Goal: Task Accomplishment & Management: Manage account settings

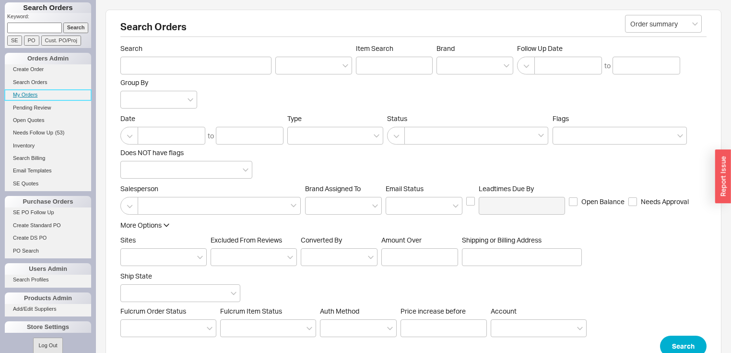
click at [33, 95] on link "My Orders" at bounding box center [48, 95] width 86 height 10
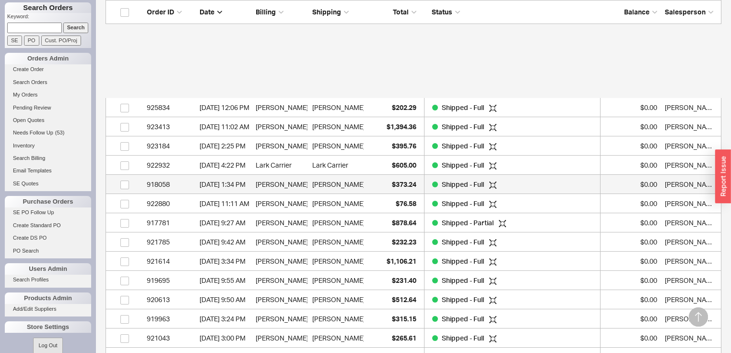
scroll to position [856, 0]
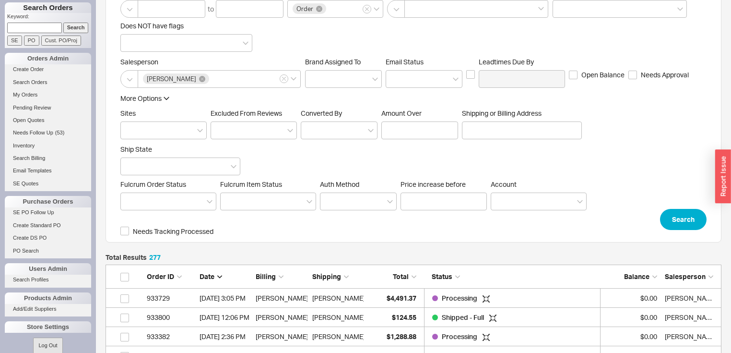
scroll to position [0, 0]
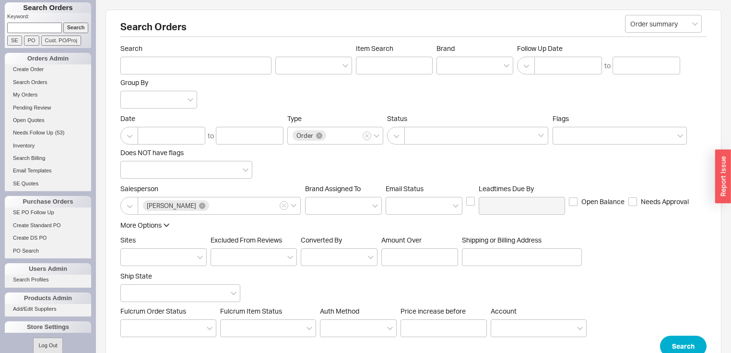
drag, startPoint x: 397, startPoint y: 185, endPoint x: 342, endPoint y: 187, distance: 55.7
click at [397, 185] on span "Em ​ ail Status" at bounding box center [405, 188] width 38 height 8
click at [168, 64] on input "Search" at bounding box center [195, 66] width 151 height 18
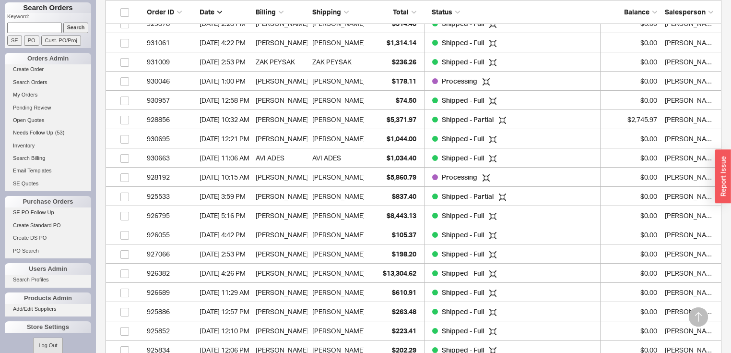
scroll to position [499, 0]
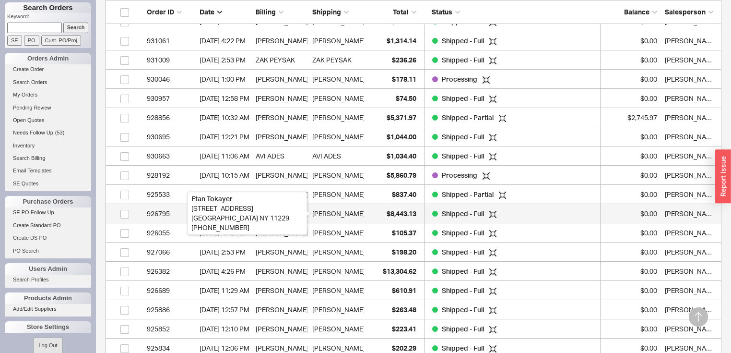
click at [345, 214] on div "Etan Tokayer" at bounding box center [338, 213] width 53 height 19
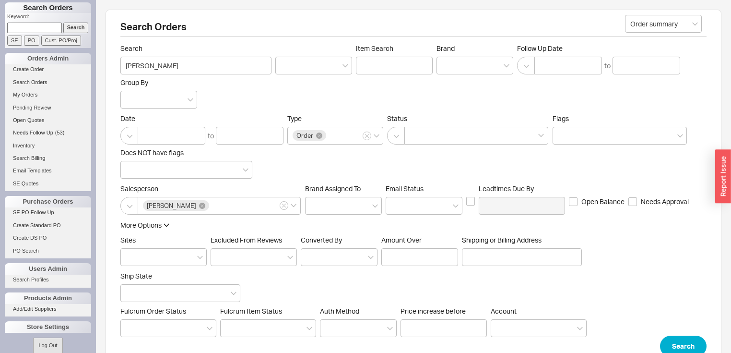
scroll to position [0, 0]
click at [176, 66] on input "[PERSON_NAME]" at bounding box center [195, 66] width 151 height 18
type input "N"
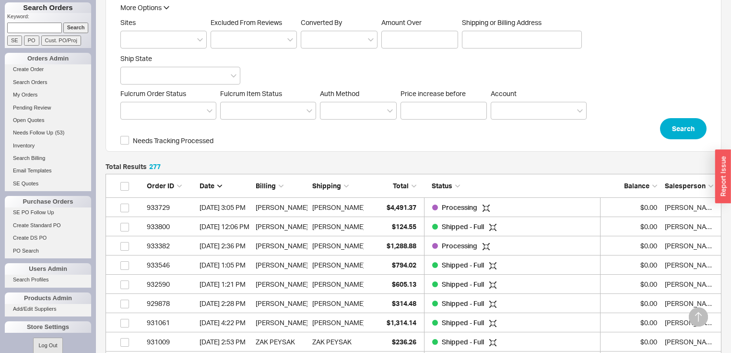
scroll to position [307, 0]
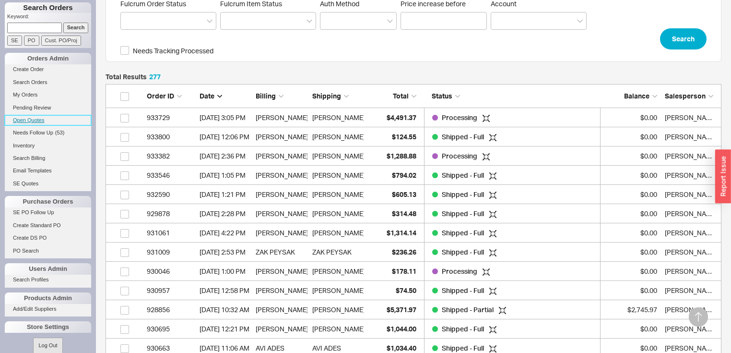
click at [40, 118] on link "Open Quotes" at bounding box center [48, 120] width 86 height 10
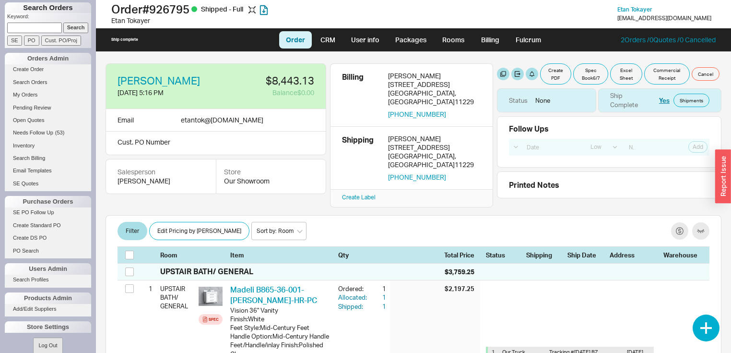
select select "LOW"
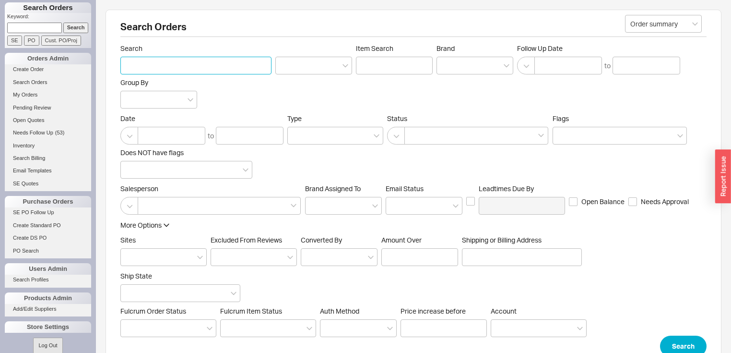
click at [216, 67] on input "Search" at bounding box center [195, 66] width 151 height 18
type input "[PERSON_NAME]"
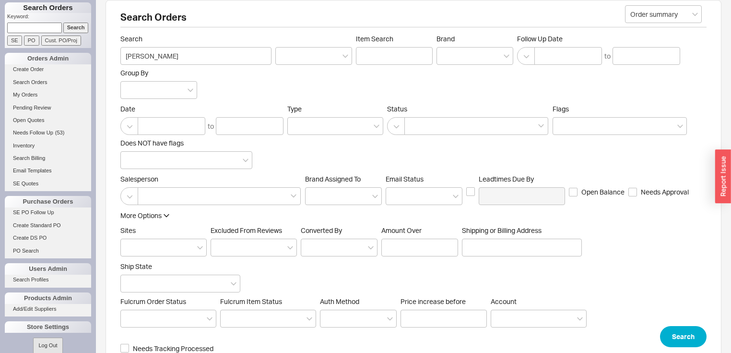
scroll to position [27, 0]
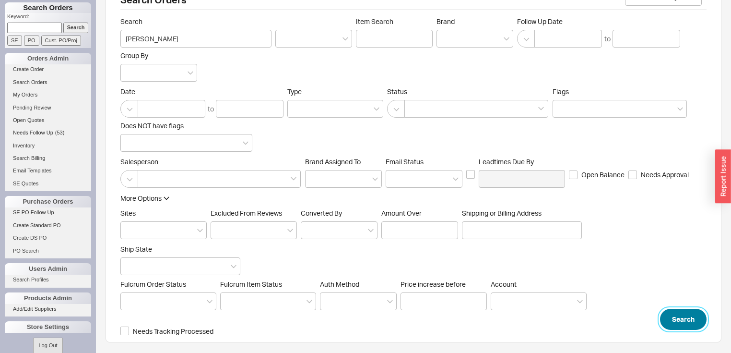
click at [676, 312] on button "Search" at bounding box center [683, 319] width 47 height 21
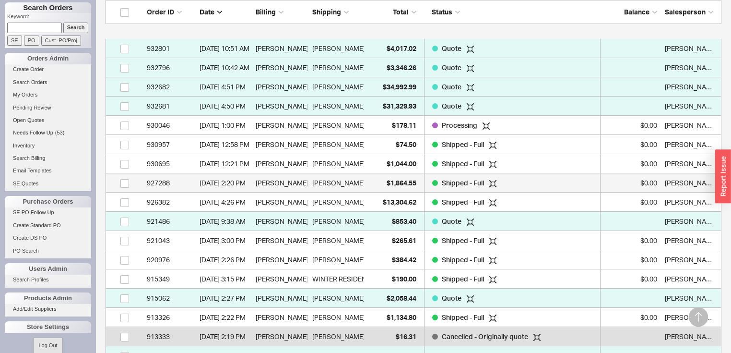
scroll to position [510, 0]
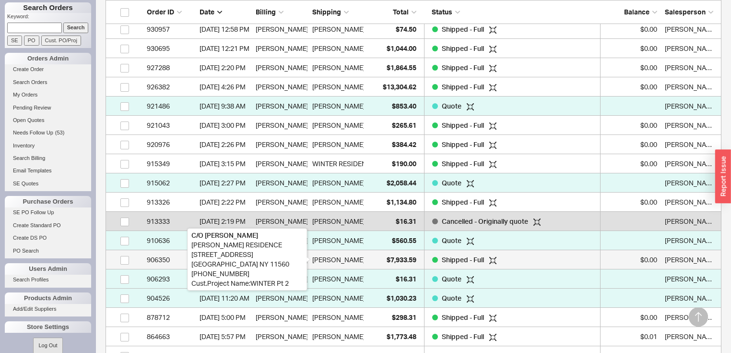
click at [357, 258] on div "RILEY RESIDENCE" at bounding box center [357, 259] width 91 height 19
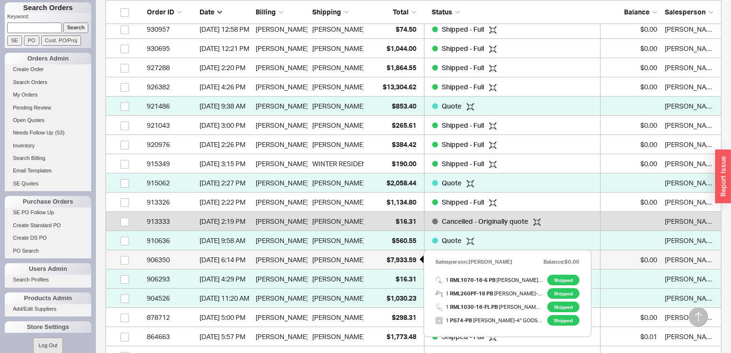
click at [402, 257] on span "$7,933.59" at bounding box center [402, 259] width 30 height 8
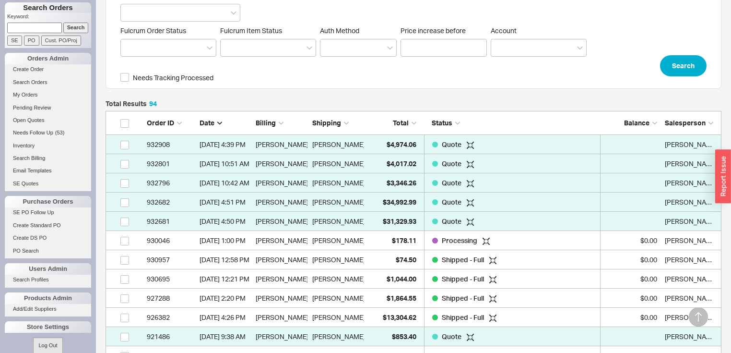
scroll to position [280, 0]
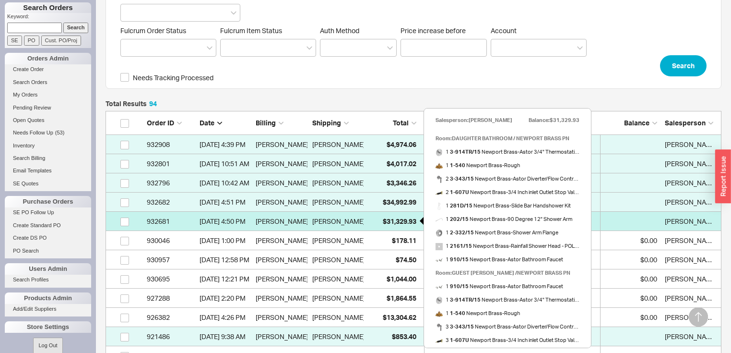
click at [403, 217] on span "$31,329.93" at bounding box center [400, 221] width 34 height 8
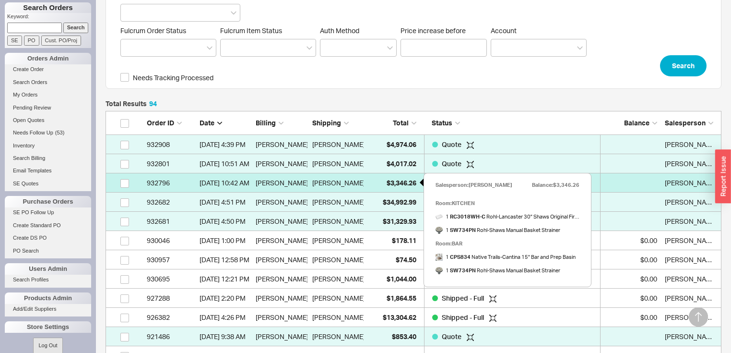
click at [400, 179] on span "$3,346.26" at bounding box center [402, 182] width 30 height 8
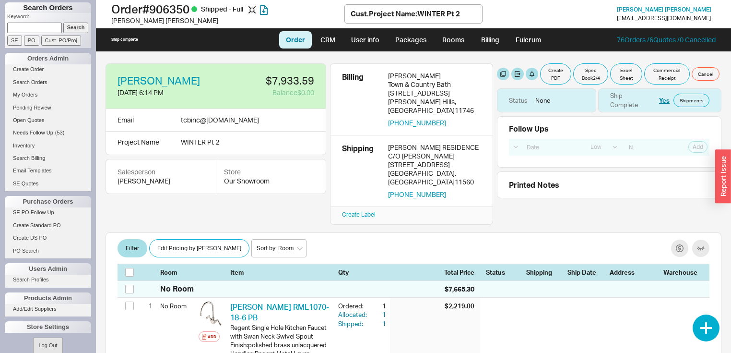
select select "LOW"
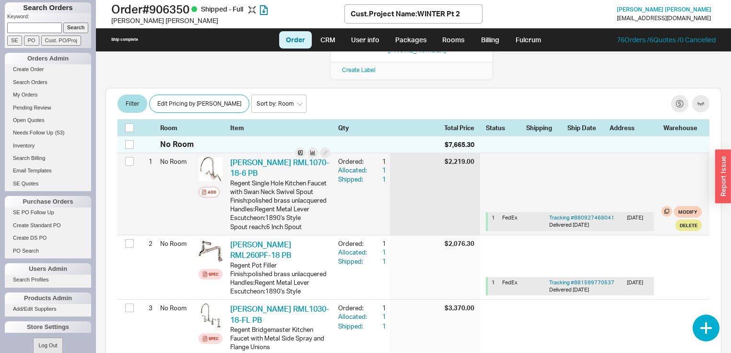
scroll to position [115, 0]
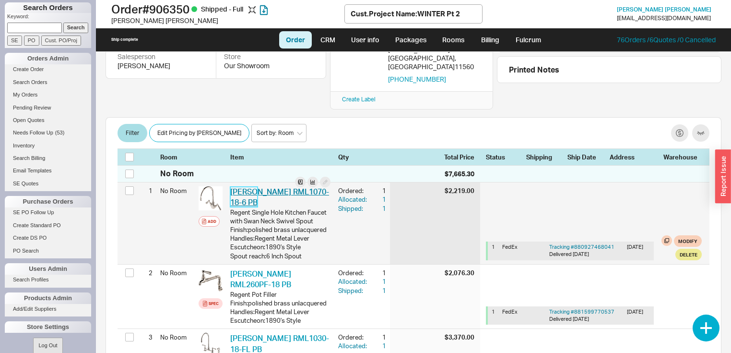
click at [277, 187] on link "[PERSON_NAME] RML1070-18-6 PB" at bounding box center [279, 197] width 99 height 20
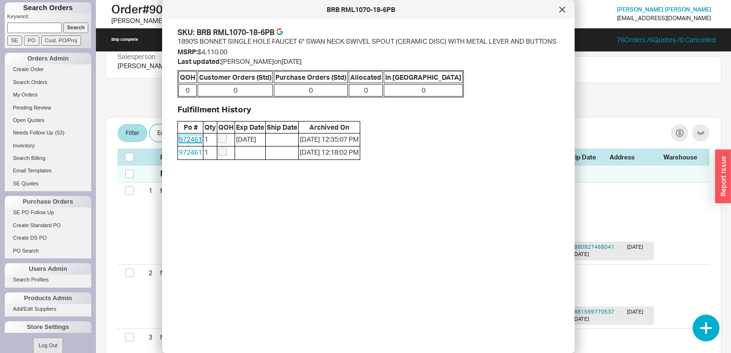
click at [188, 143] on link "972461" at bounding box center [190, 139] width 23 height 8
click at [560, 8] on icon at bounding box center [562, 9] width 5 height 5
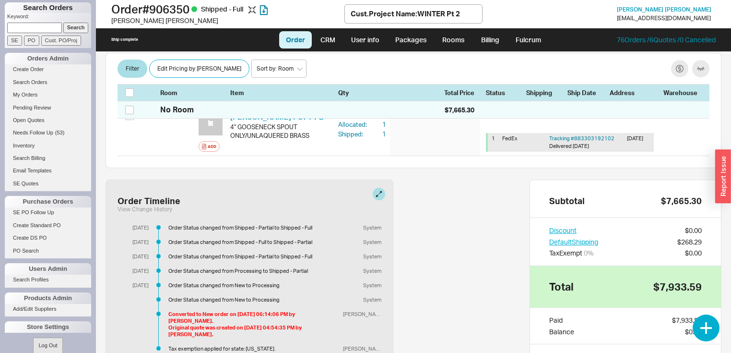
scroll to position [422, 0]
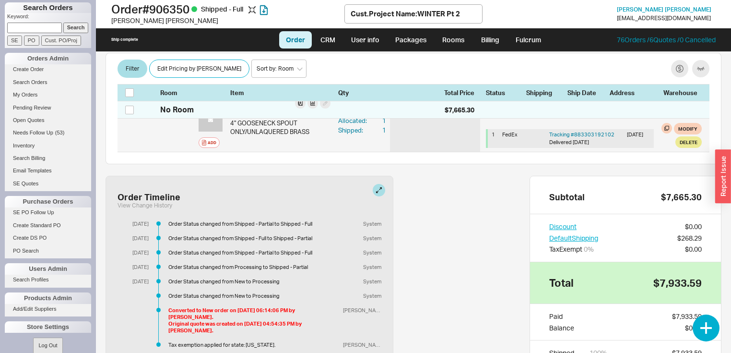
click at [312, 118] on link "Barber Wilsons PS74-PB" at bounding box center [277, 113] width 94 height 10
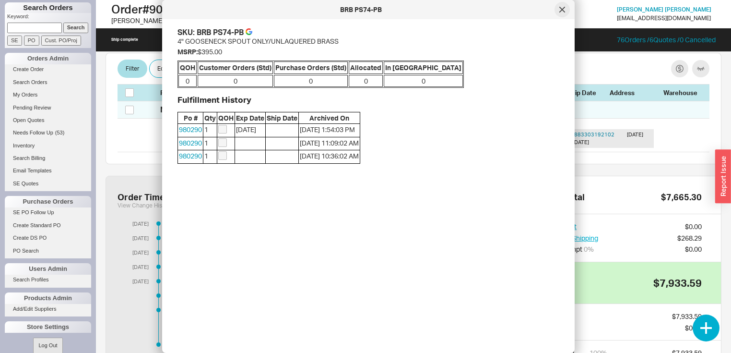
click at [560, 9] on icon at bounding box center [562, 10] width 6 height 6
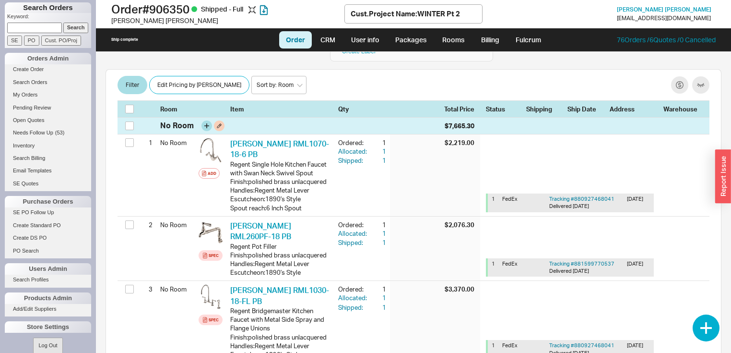
scroll to position [154, 0]
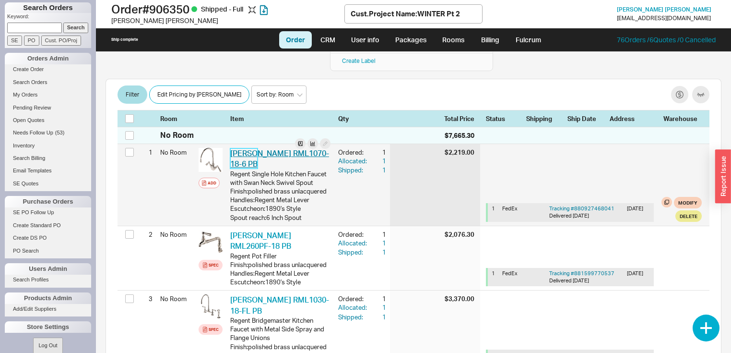
click at [258, 148] on link "Barber Wilsons RML1070-18-6 PB" at bounding box center [279, 158] width 99 height 20
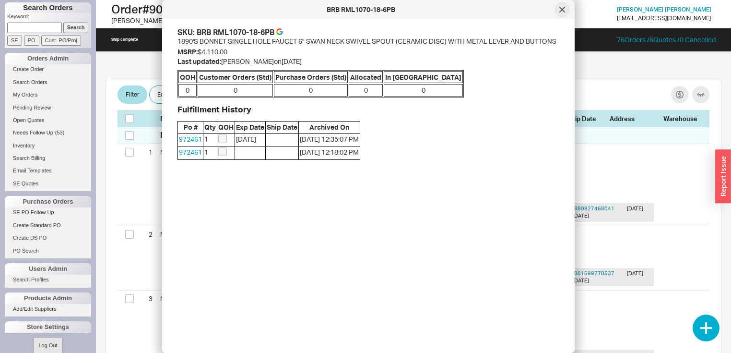
click at [561, 10] on icon at bounding box center [562, 10] width 6 height 6
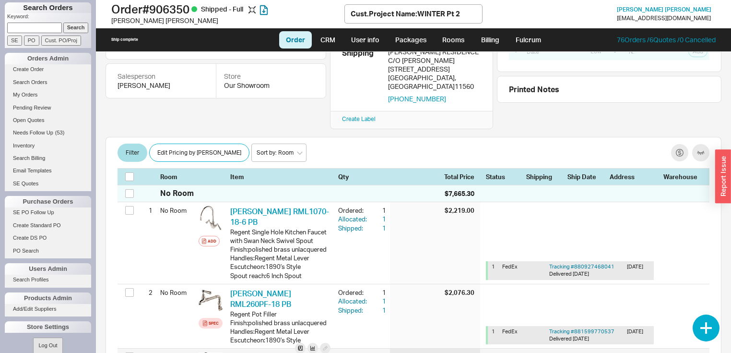
scroll to position [77, 0]
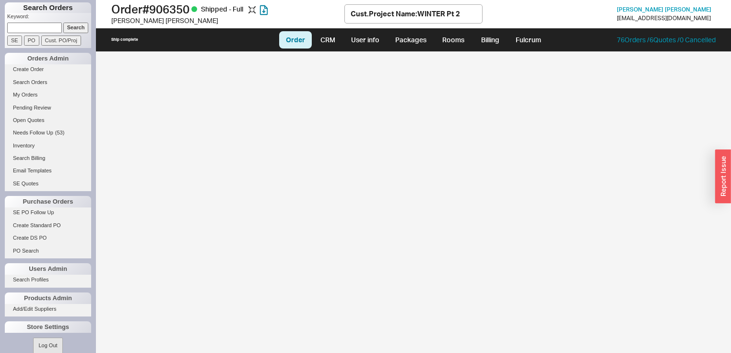
select select "LOW"
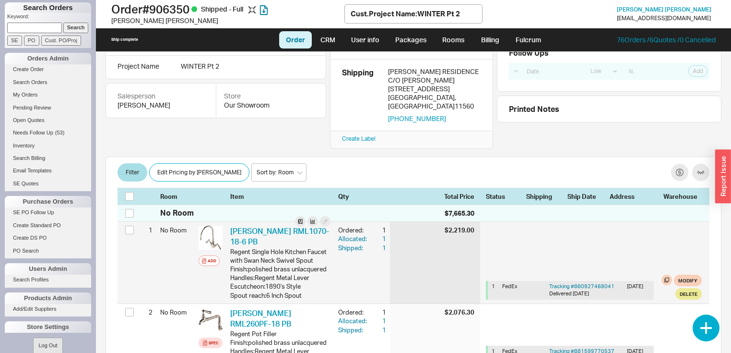
scroll to position [77, 0]
drag, startPoint x: 226, startPoint y: 207, endPoint x: 283, endPoint y: 209, distance: 57.1
click at [283, 221] on div "[PERSON_NAME] RML1070-18-6 PB BRB RML1070-18-6PB Regent Single Hole Kitchen Fau…" at bounding box center [280, 262] width 108 height 82
copy link "[PERSON_NAME]"
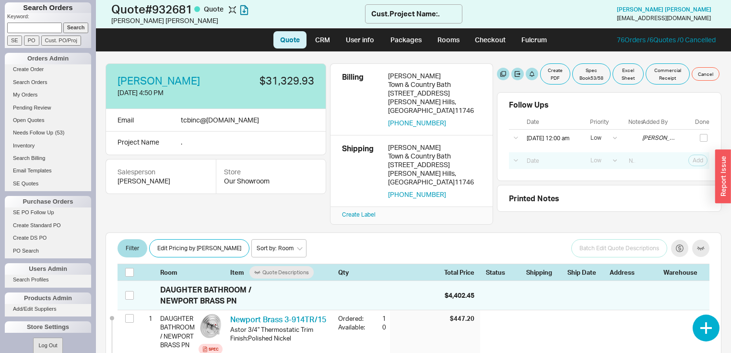
select select "LOW"
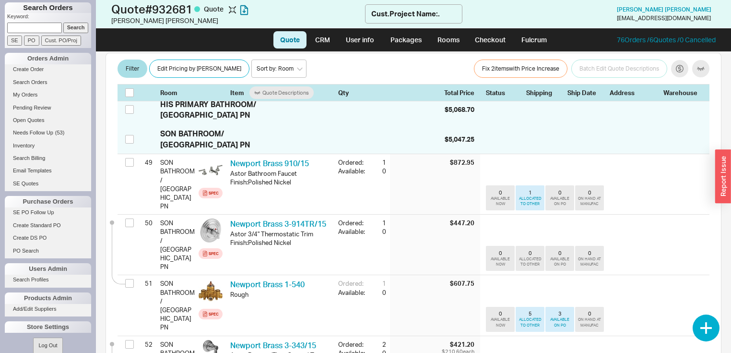
scroll to position [3109, 0]
click at [707, 326] on button "button" at bounding box center [706, 327] width 27 height 27
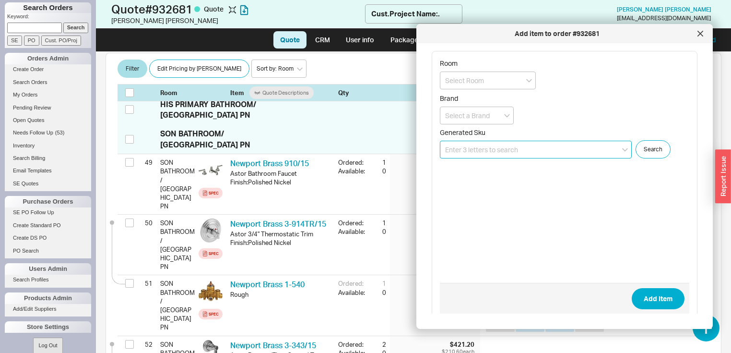
click at [534, 150] on input at bounding box center [536, 150] width 192 height 18
click at [528, 82] on icon "open menu" at bounding box center [529, 81] width 6 height 4
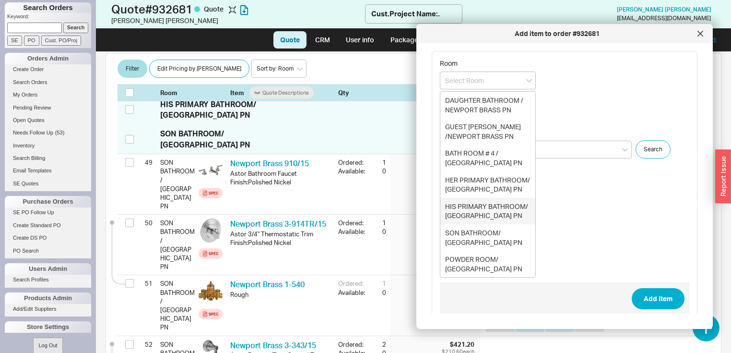
click at [501, 209] on div "HIS PRIMARY BATHROOM/ NEWPORT BRASS PN" at bounding box center [487, 211] width 95 height 26
type input "HIS PRIMARY BATHROOM/ NEWPORT BRASS PN"
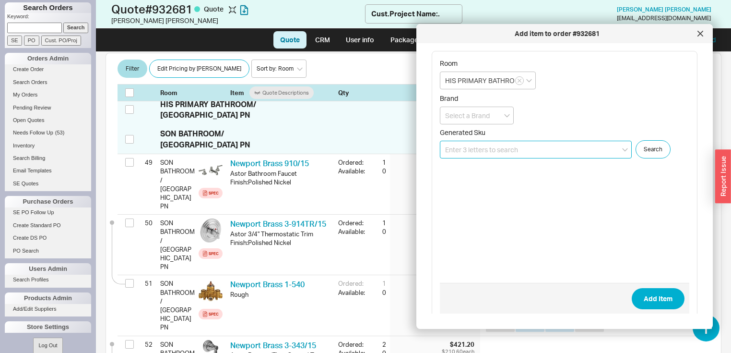
click at [520, 144] on input at bounding box center [536, 150] width 192 height 18
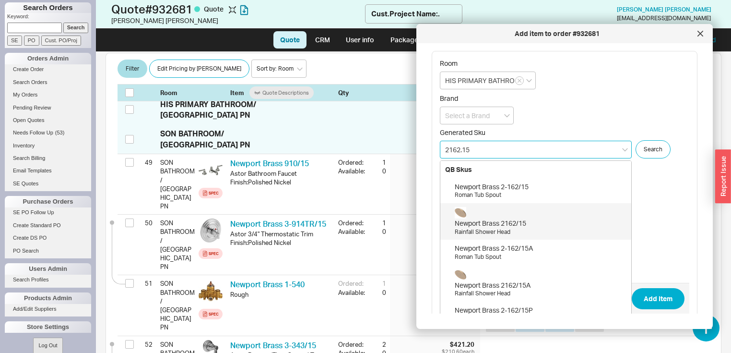
click at [510, 224] on div "Newport Brass 2162/15" at bounding box center [541, 223] width 172 height 10
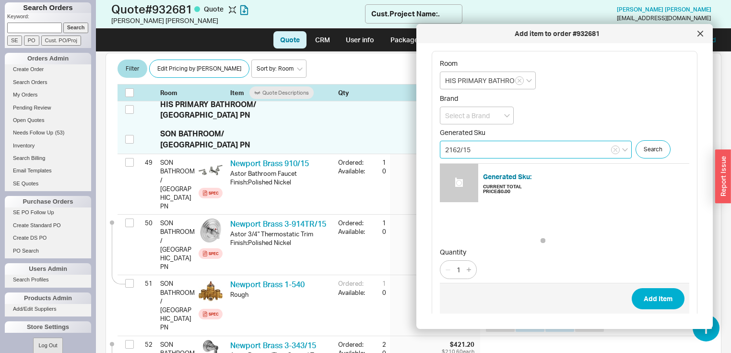
type input "2162/15"
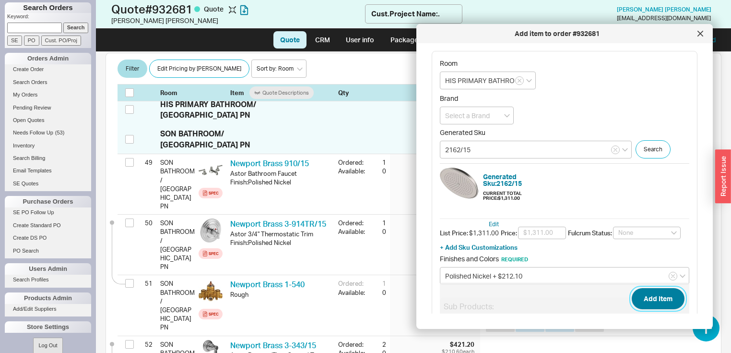
click at [640, 297] on button "Add Item" at bounding box center [658, 298] width 53 height 21
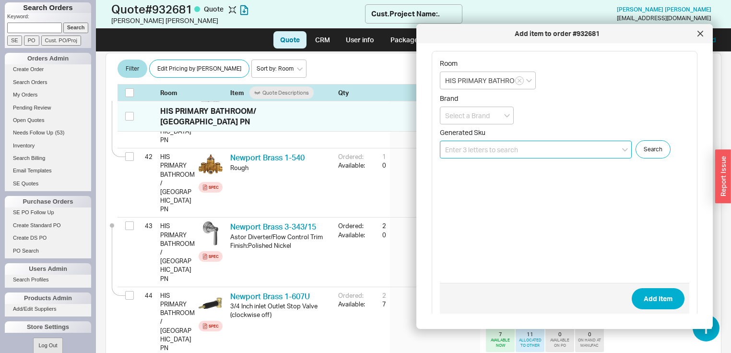
scroll to position [2621, 0]
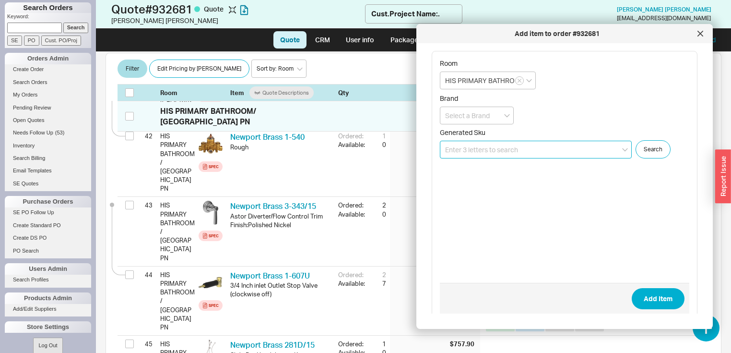
click at [529, 147] on input at bounding box center [536, 150] width 192 height 18
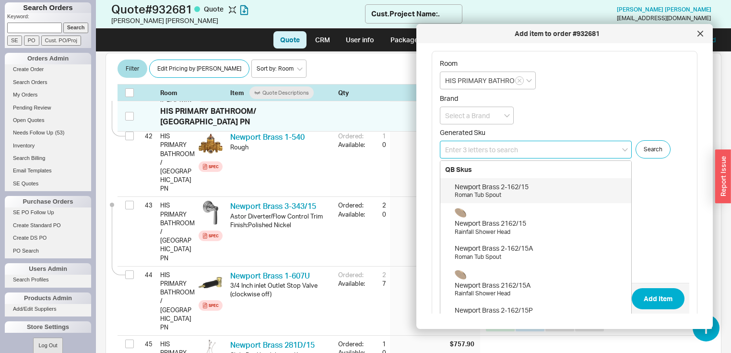
click at [546, 146] on input at bounding box center [536, 150] width 192 height 18
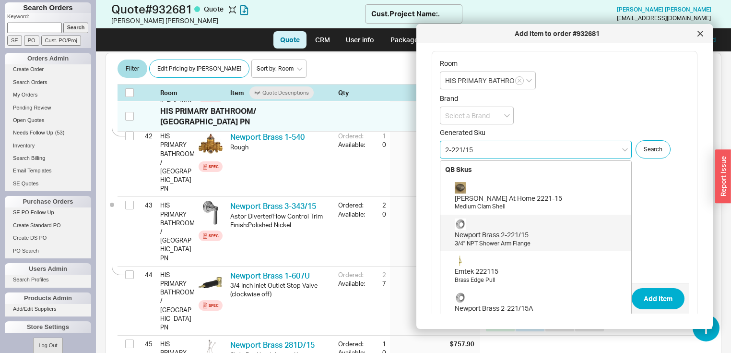
click at [502, 236] on div "Newport Brass 2-221/15" at bounding box center [541, 235] width 172 height 10
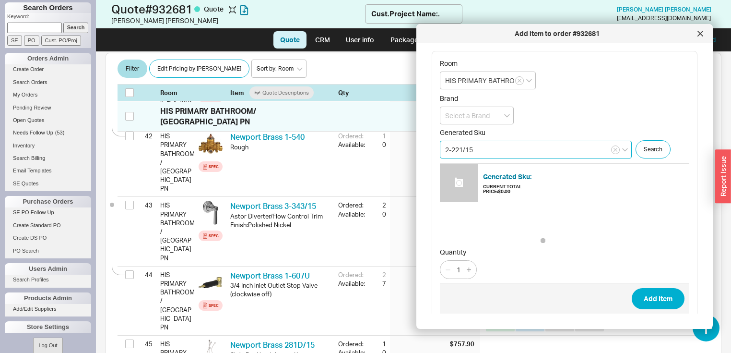
type input "2-221/15"
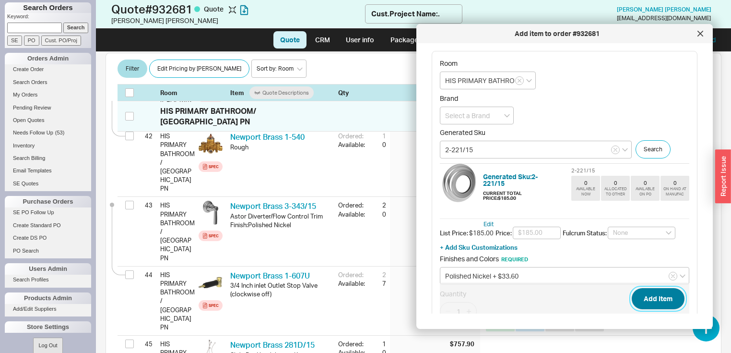
click at [660, 296] on button "Add Item" at bounding box center [658, 298] width 53 height 21
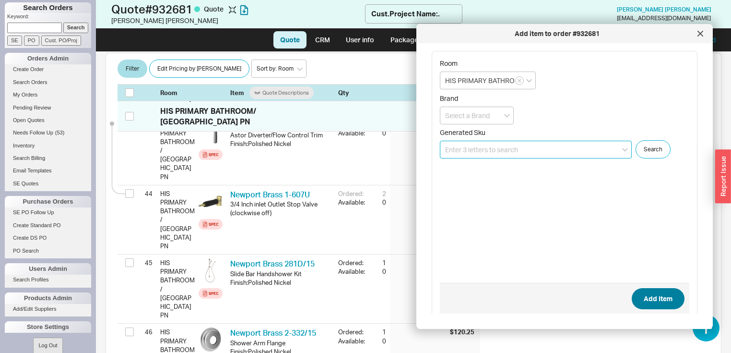
scroll to position [2711, 0]
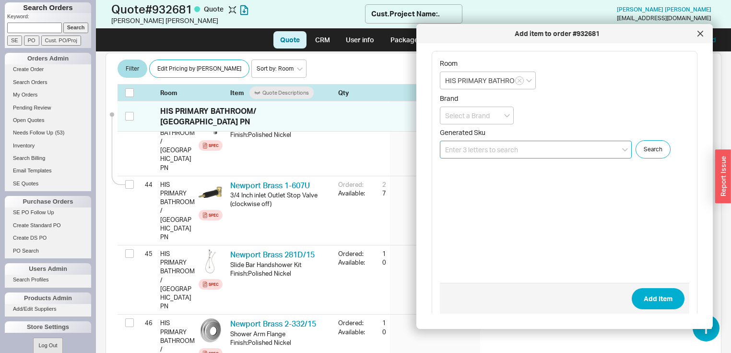
click at [530, 152] on input at bounding box center [536, 150] width 192 height 18
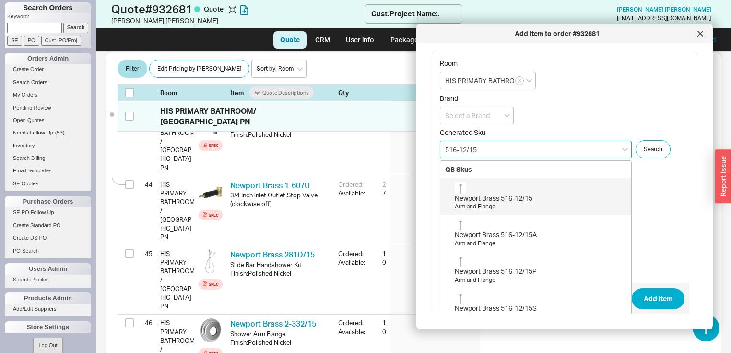
click at [526, 199] on div "Newport Brass 516-12/15" at bounding box center [541, 198] width 172 height 10
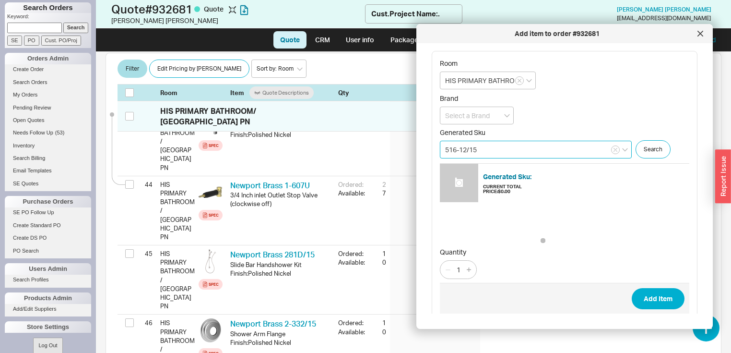
type input "516-12/15"
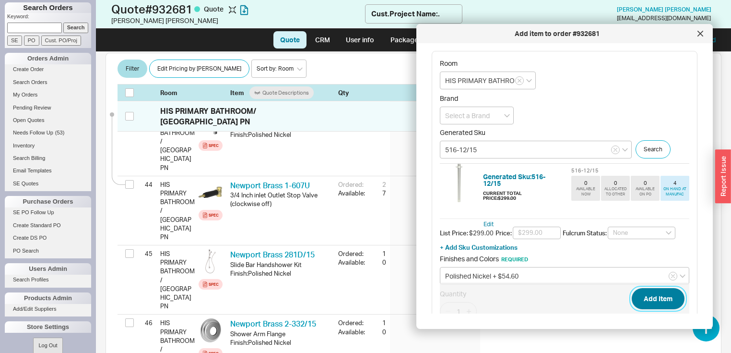
click at [658, 297] on button "Add Item" at bounding box center [658, 298] width 53 height 21
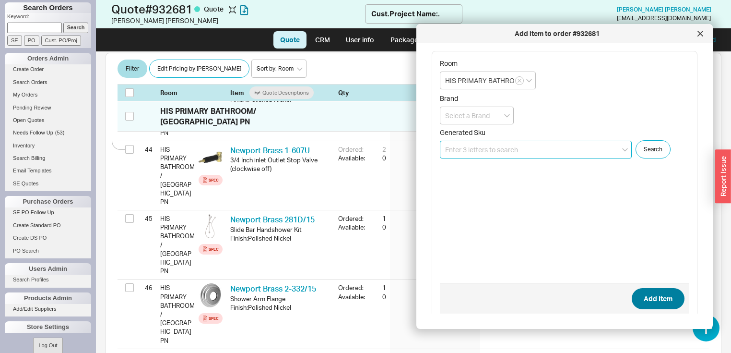
scroll to position [2763, 0]
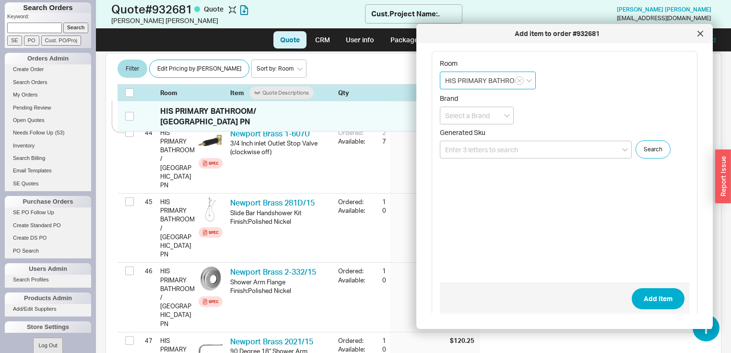
click at [528, 85] on input "HIS PRIMARY BATHROOM/ NEWPORT BRASS PN" at bounding box center [488, 80] width 96 height 18
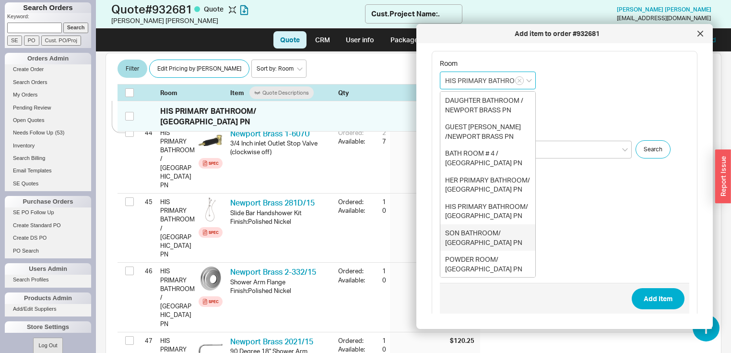
click at [481, 235] on div "SON BATHROOM/ NEWPORT BRASS PN" at bounding box center [487, 237] width 95 height 26
type input "SON BATHROOM/ NEWPORT BRASS PN"
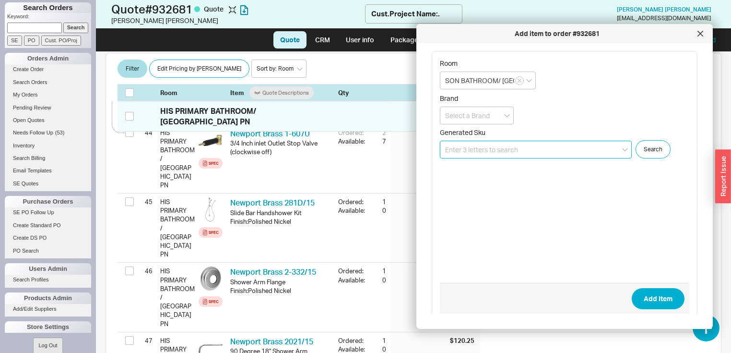
click at [527, 146] on input at bounding box center [536, 150] width 192 height 18
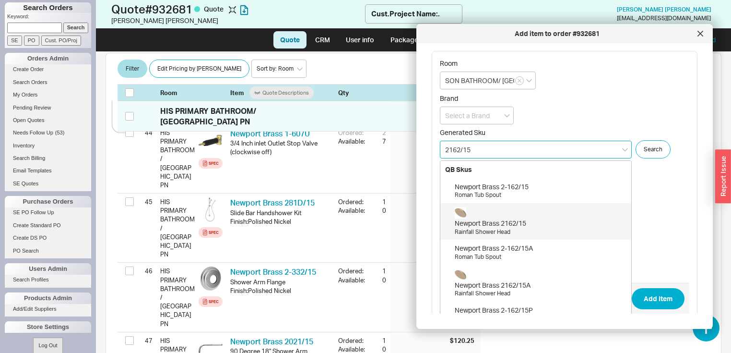
click at [495, 225] on div "Newport Brass 2162/15" at bounding box center [541, 223] width 172 height 10
type input "2162/15"
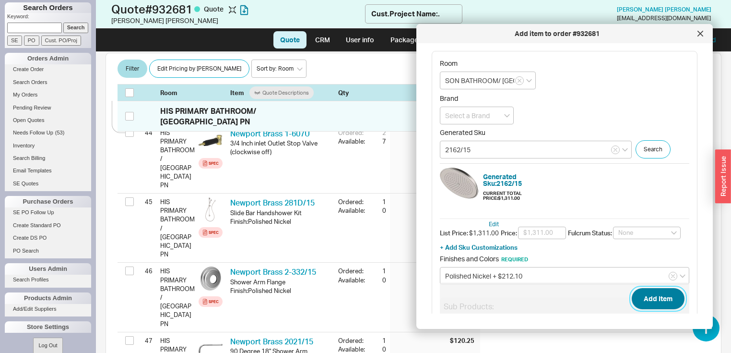
click at [647, 296] on button "Add Item" at bounding box center [658, 298] width 53 height 21
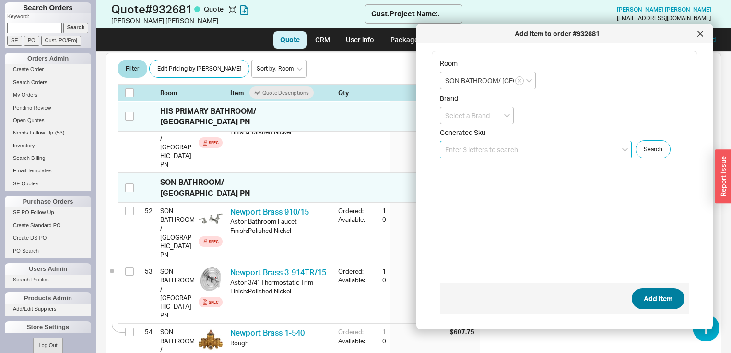
scroll to position [3278, 0]
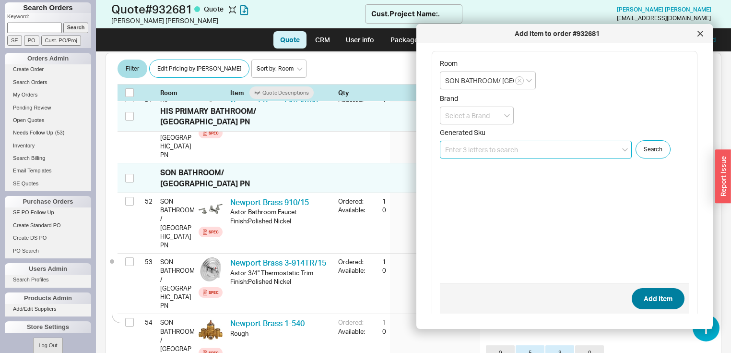
click at [526, 148] on input at bounding box center [536, 150] width 192 height 18
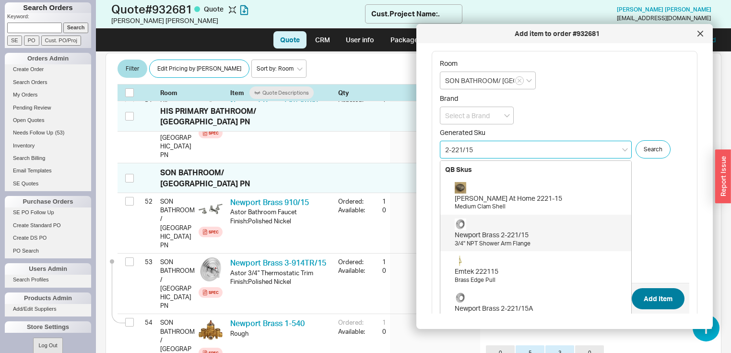
click at [507, 240] on div "3/4" NPT Shower Arm Flange" at bounding box center [541, 243] width 172 height 8
type input "2-221/15"
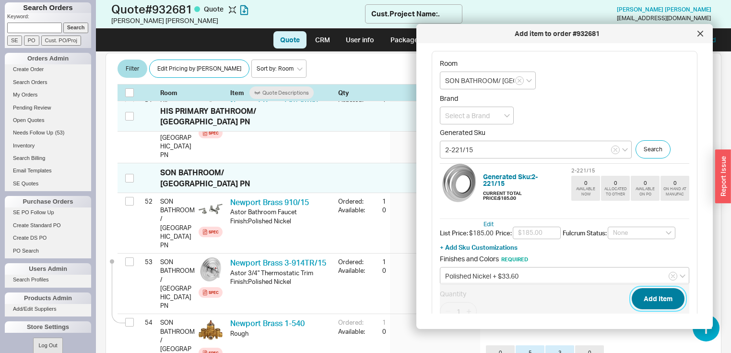
click at [654, 297] on button "Add Item" at bounding box center [658, 298] width 53 height 21
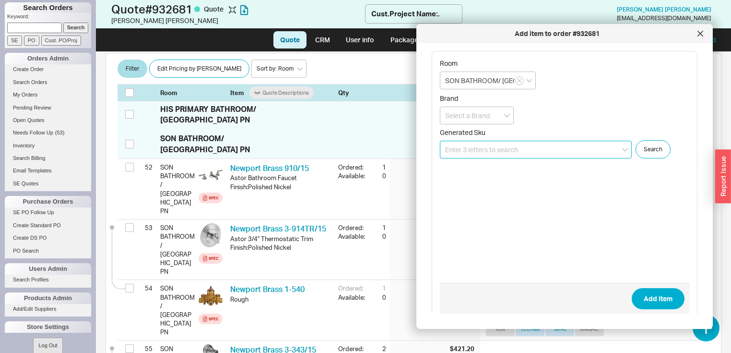
scroll to position [3326, 0]
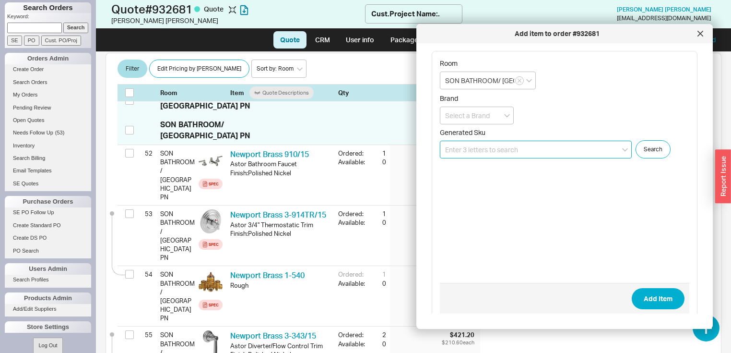
click at [556, 153] on input at bounding box center [536, 150] width 192 height 18
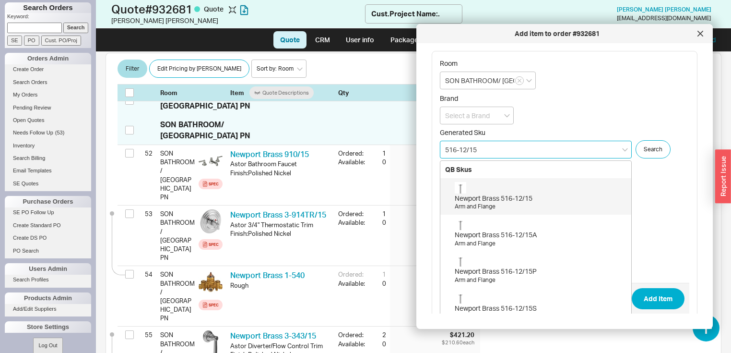
click at [499, 194] on div "Newport Brass 516-12/15" at bounding box center [541, 198] width 172 height 10
type input "516-12/15"
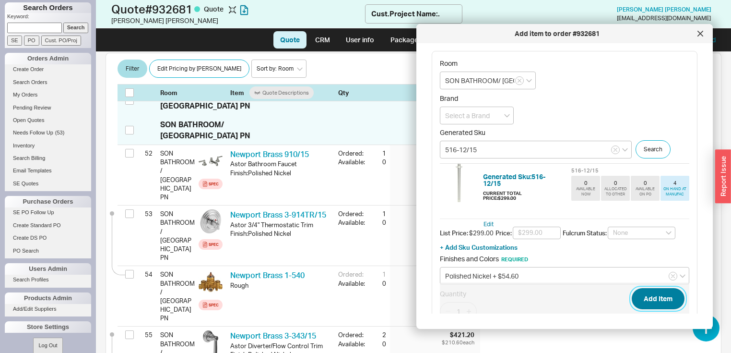
click at [657, 297] on button "Add Item" at bounding box center [658, 298] width 53 height 21
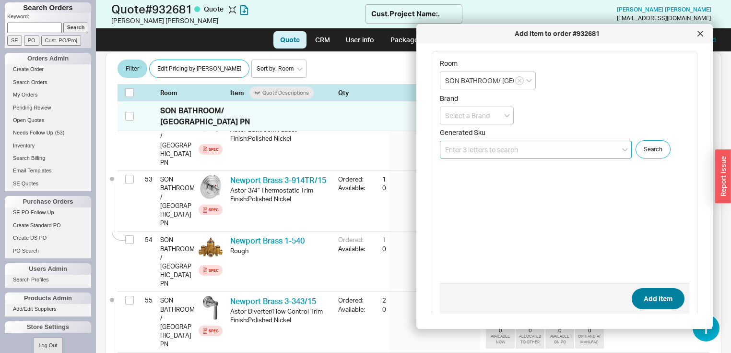
scroll to position [3374, 0]
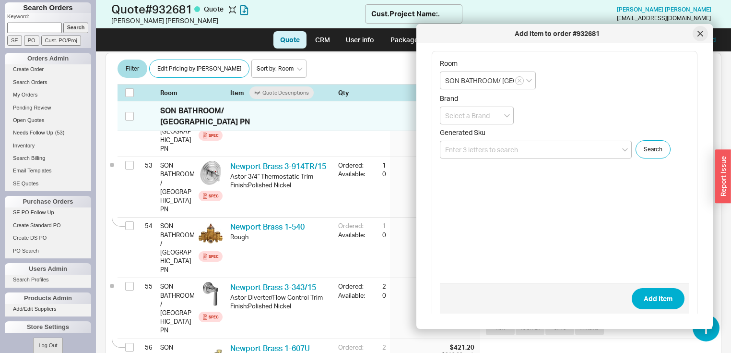
click at [700, 33] on icon at bounding box center [700, 33] width 5 height 5
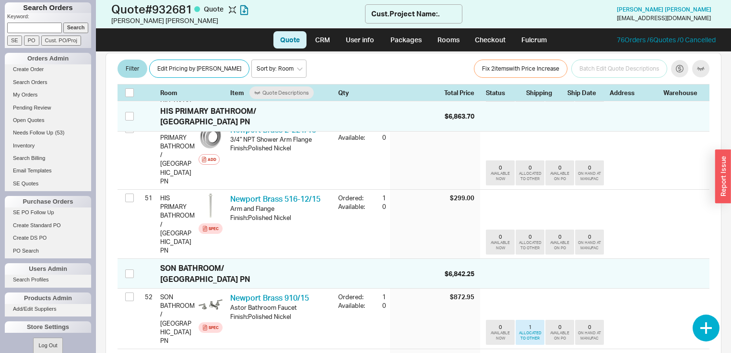
scroll to position [3144, 0]
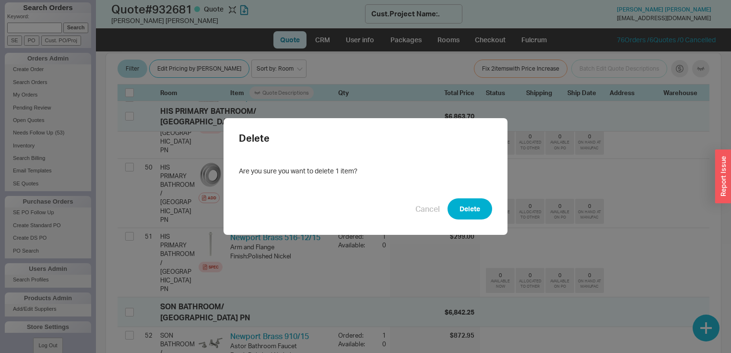
click at [481, 211] on button "Delete" at bounding box center [470, 208] width 45 height 21
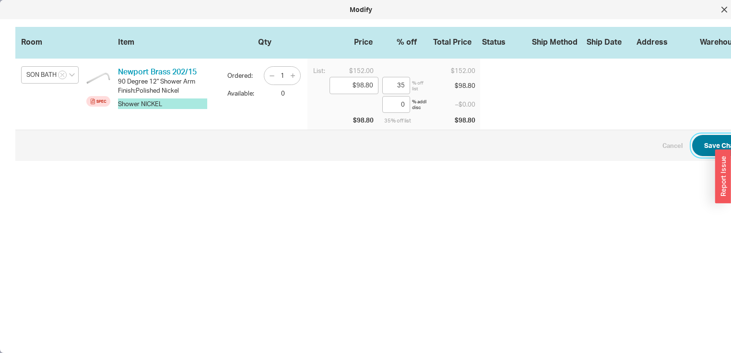
click at [713, 142] on button "Save Changes" at bounding box center [727, 145] width 70 height 21
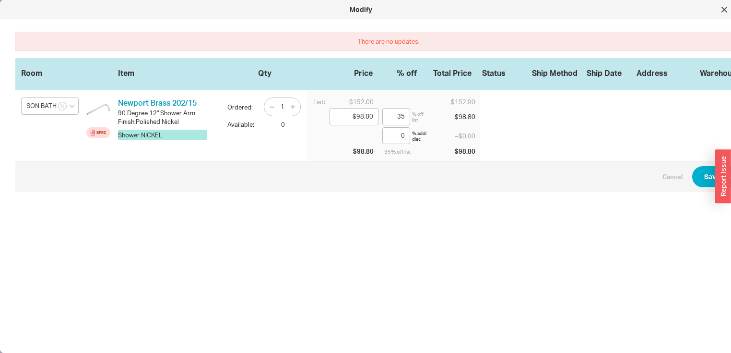
scroll to position [0, 15]
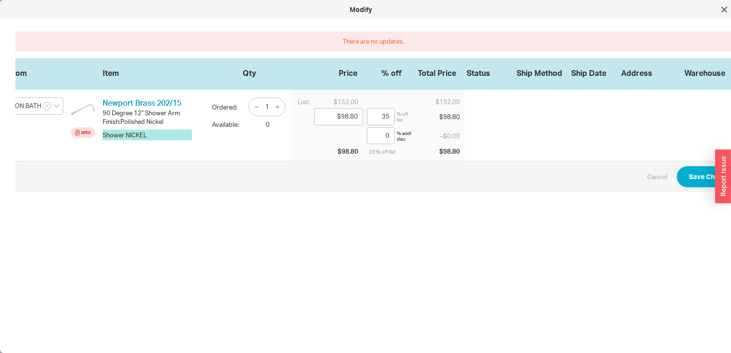
click at [728, 9] on div at bounding box center [724, 9] width 15 height 15
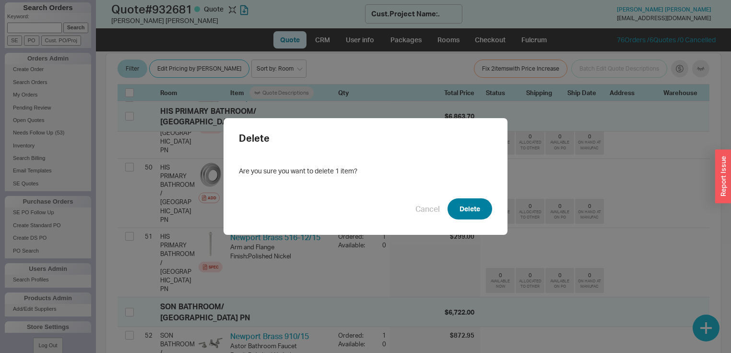
click at [474, 204] on button "Delete" at bounding box center [470, 208] width 45 height 21
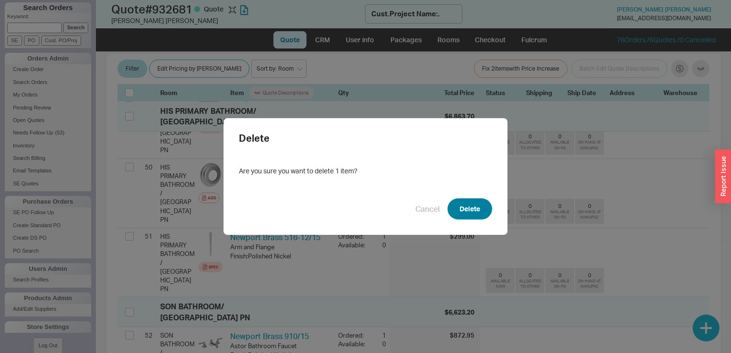
click at [465, 202] on button "Delete" at bounding box center [470, 208] width 45 height 21
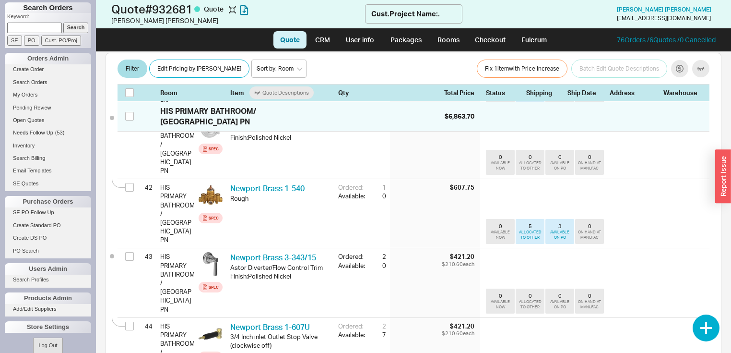
scroll to position [2568, 0]
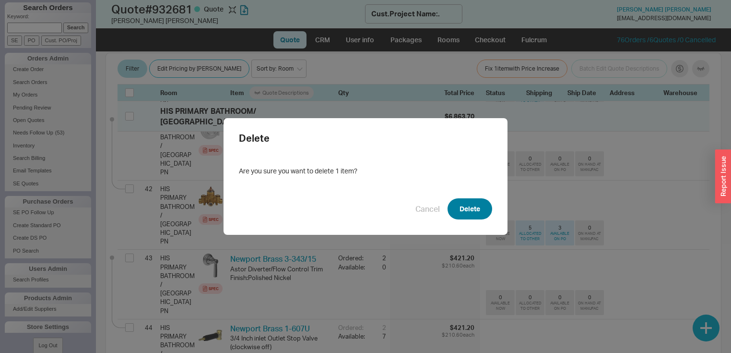
click at [478, 208] on button "Delete" at bounding box center [470, 208] width 45 height 21
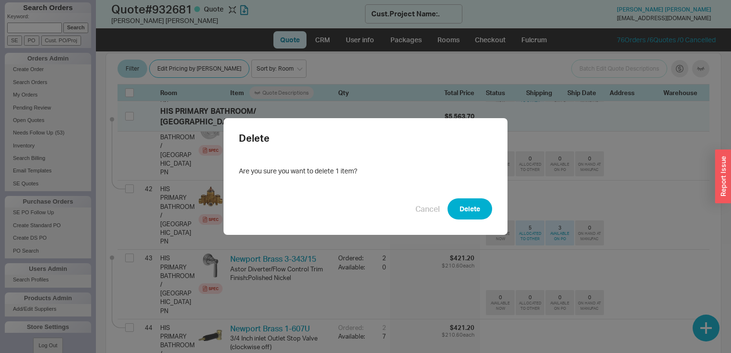
click at [480, 203] on button "Delete" at bounding box center [470, 208] width 45 height 21
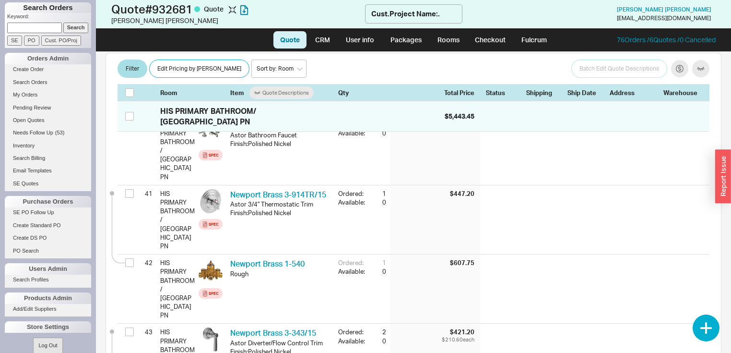
scroll to position [2492, 0]
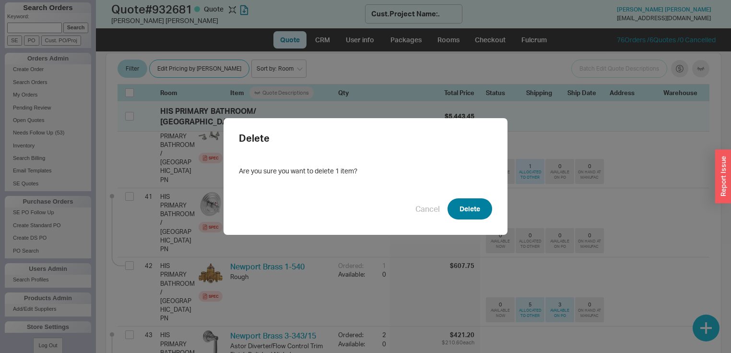
click at [477, 211] on button "Delete" at bounding box center [470, 208] width 45 height 21
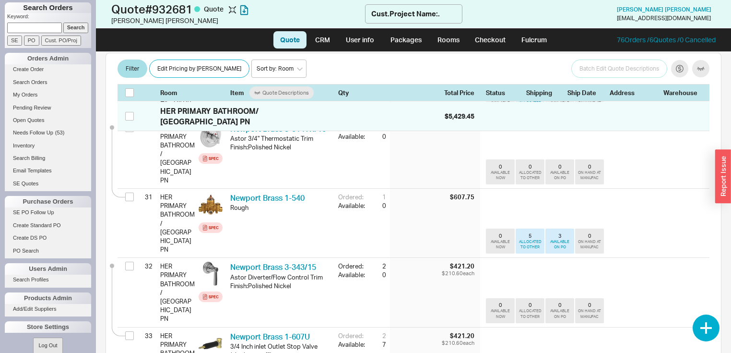
scroll to position [1685, 0]
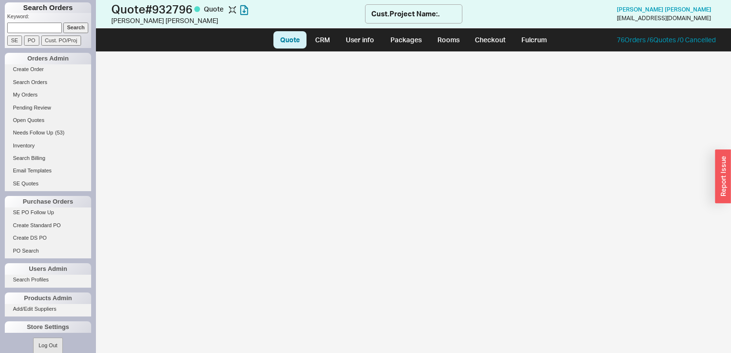
select select "LOW"
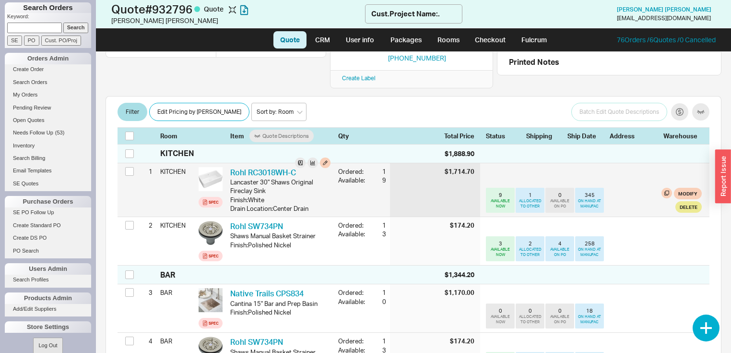
scroll to position [230, 0]
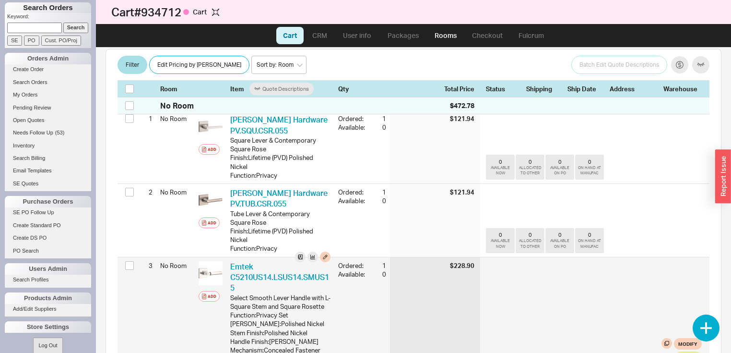
scroll to position [194, 0]
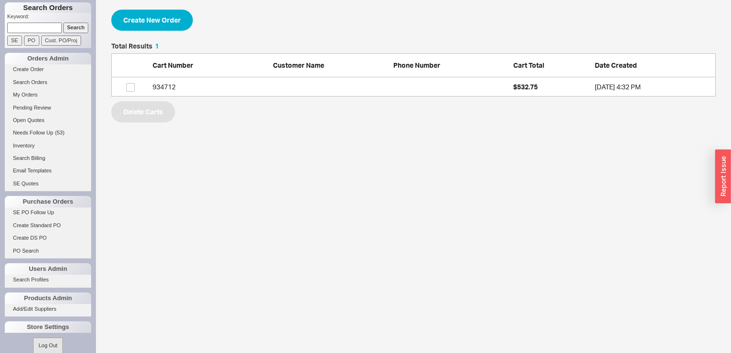
scroll to position [48, 599]
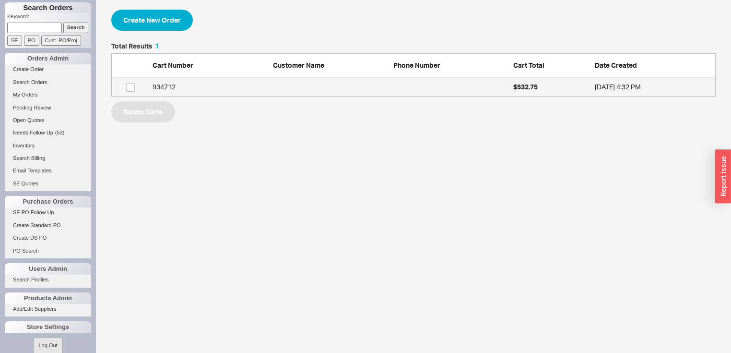
click at [167, 86] on div "934712" at bounding box center [211, 87] width 116 height 10
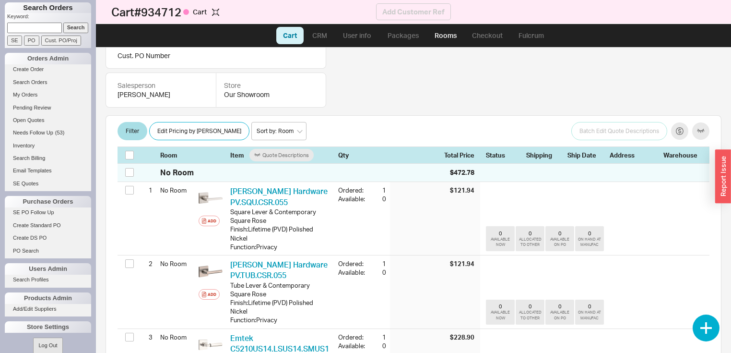
scroll to position [124, 0]
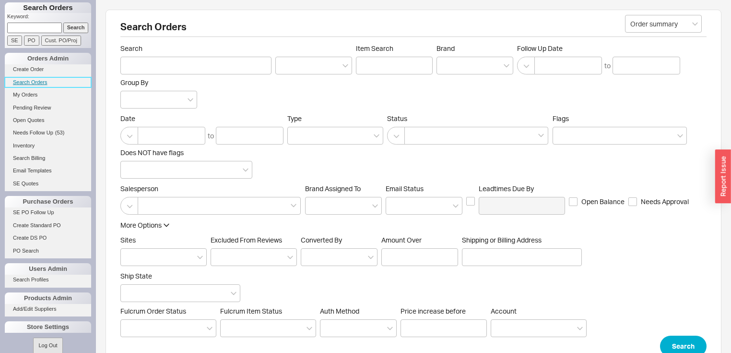
click at [33, 81] on link "Search Orders" at bounding box center [48, 82] width 86 height 10
click at [132, 137] on button "button" at bounding box center [129, 136] width 18 height 18
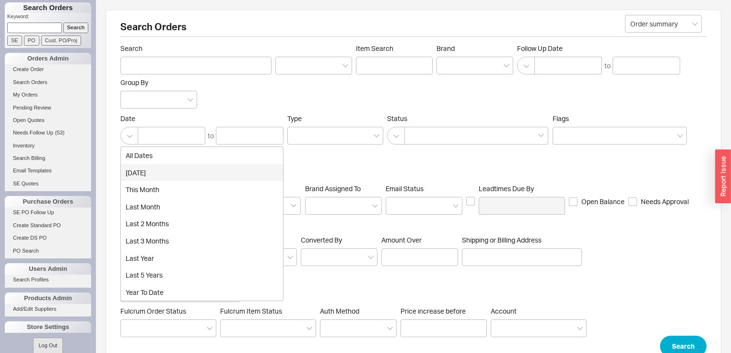
click at [136, 173] on div "today" at bounding box center [202, 172] width 162 height 17
type input "08/19/2025"
type input "[DATE]"
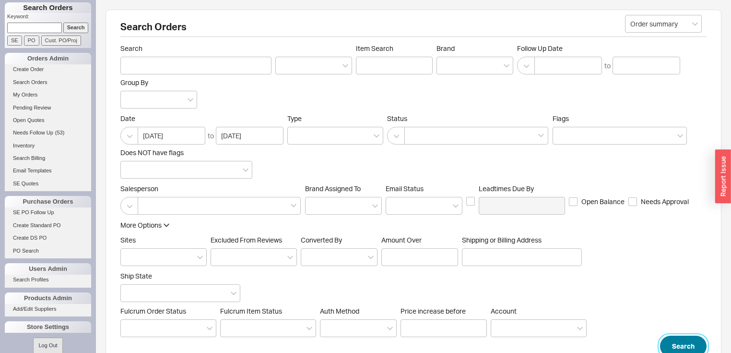
click at [684, 345] on button "Search" at bounding box center [683, 345] width 47 height 21
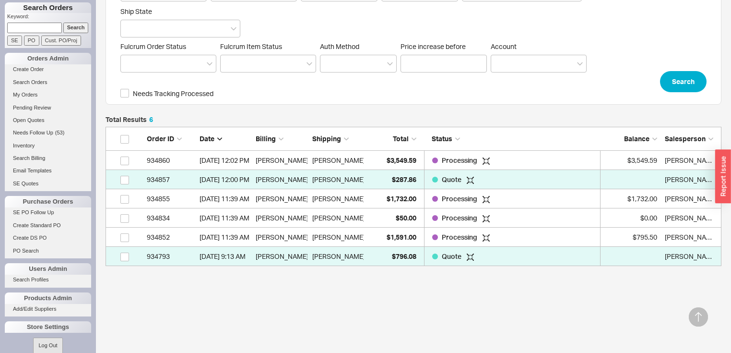
scroll to position [269, 0]
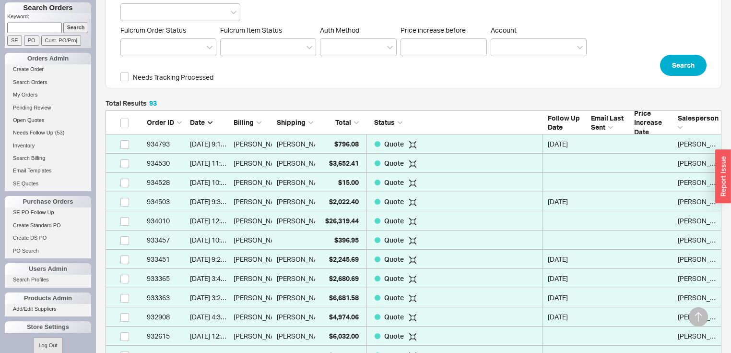
scroll to position [319, 0]
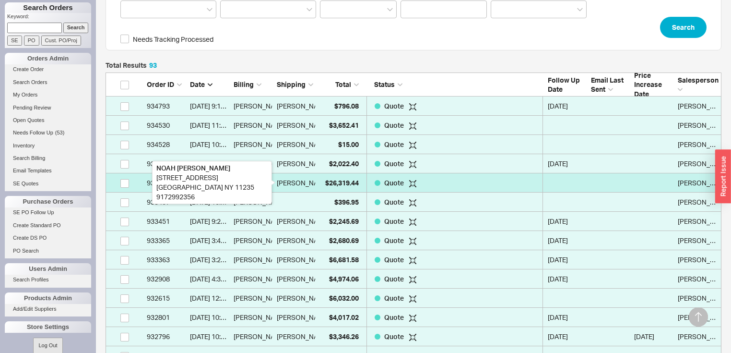
click at [299, 180] on div "[PERSON_NAME]" at bounding box center [303, 182] width 53 height 19
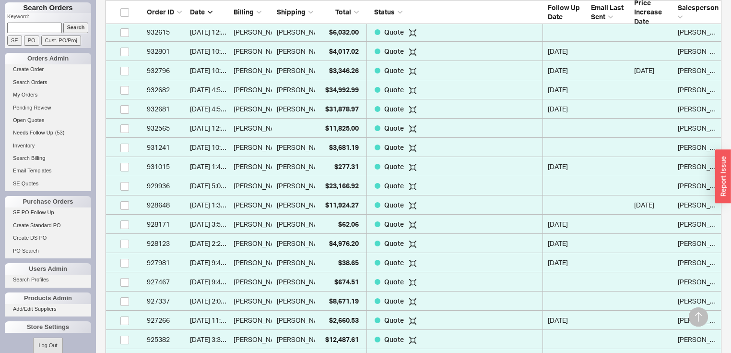
scroll to position [587, 0]
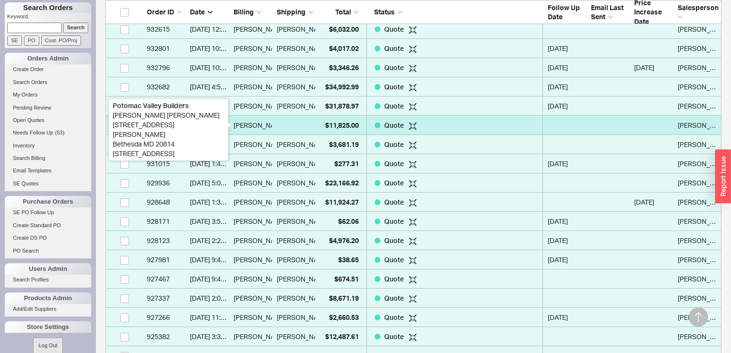
click at [236, 124] on div "[PERSON_NAME]" at bounding box center [253, 125] width 38 height 19
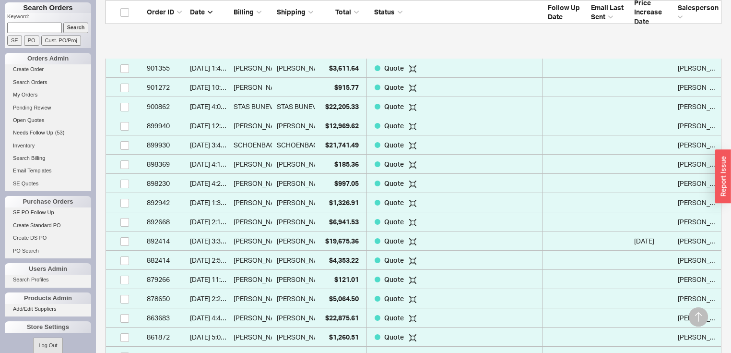
scroll to position [1816, 0]
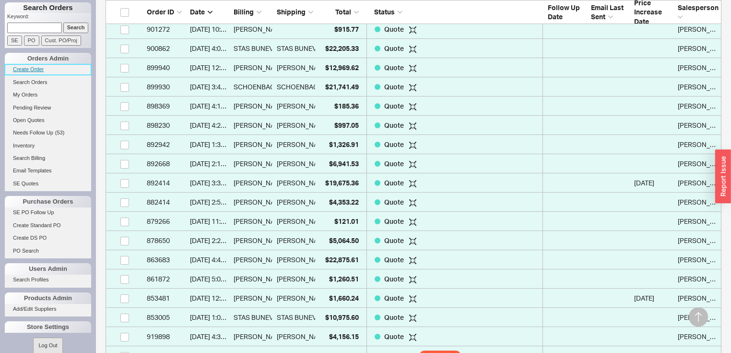
click at [35, 65] on link "Create Order" at bounding box center [48, 69] width 86 height 10
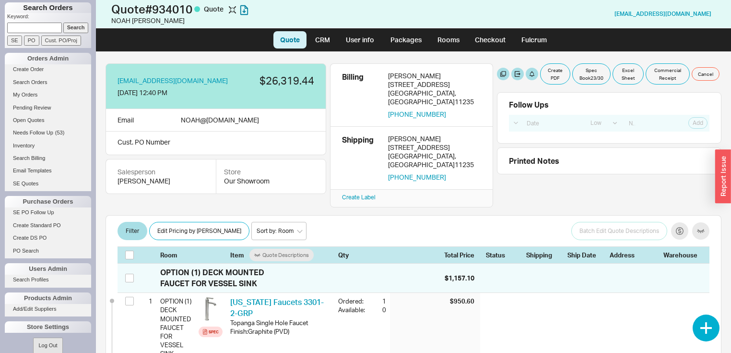
select select "LOW"
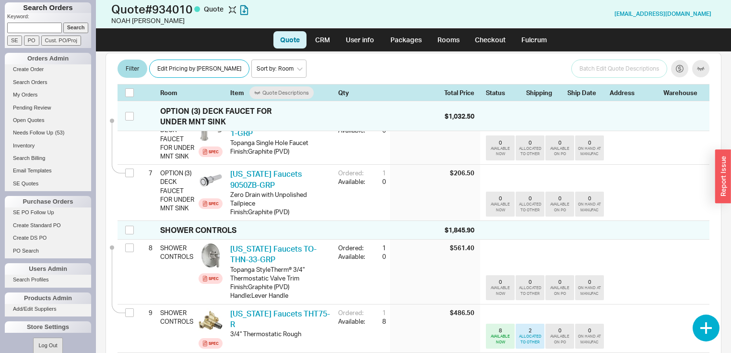
scroll to position [576, 0]
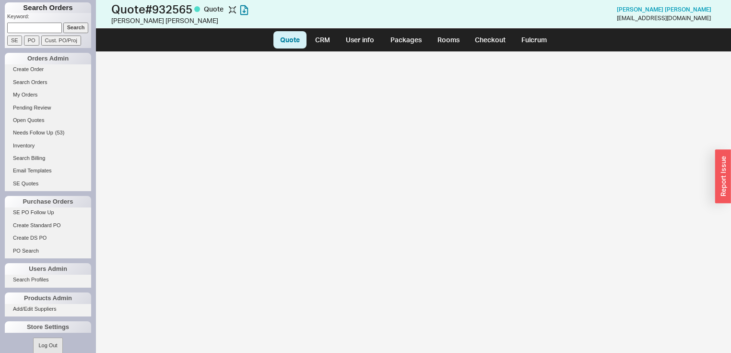
select select "LOW"
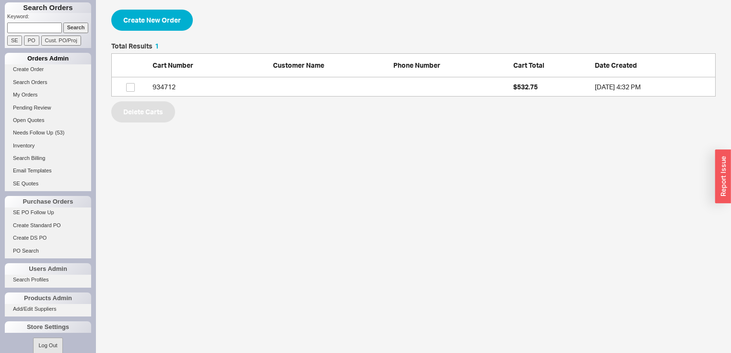
scroll to position [48, 599]
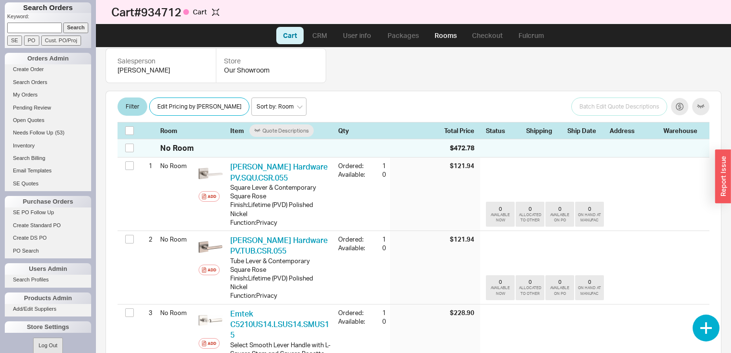
scroll to position [163, 0]
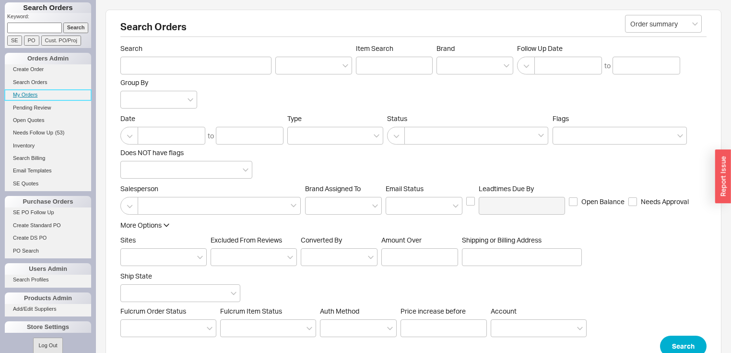
click at [36, 92] on link "My Orders" at bounding box center [48, 95] width 86 height 10
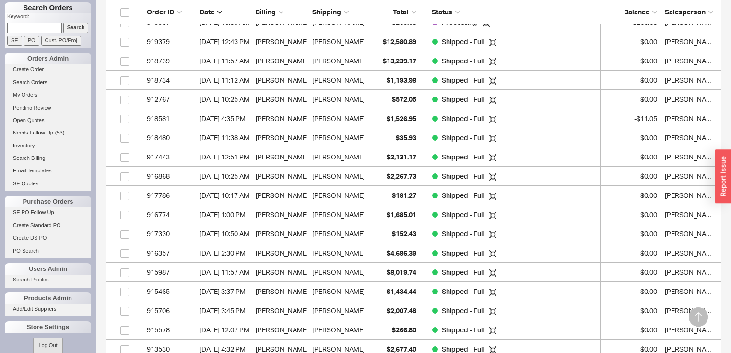
scroll to position [1190, 0]
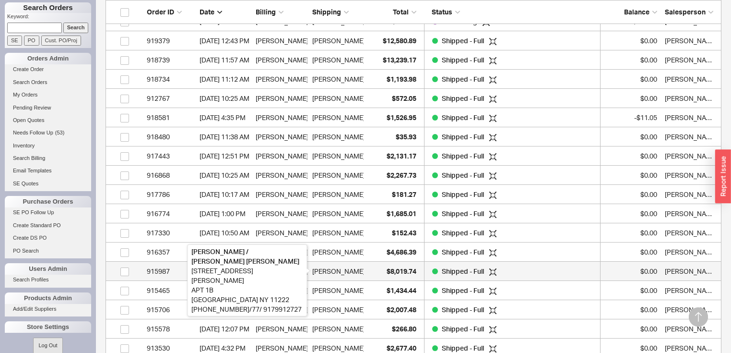
click at [359, 270] on div "[PERSON_NAME] / [PERSON_NAME]" at bounding box center [367, 270] width 111 height 19
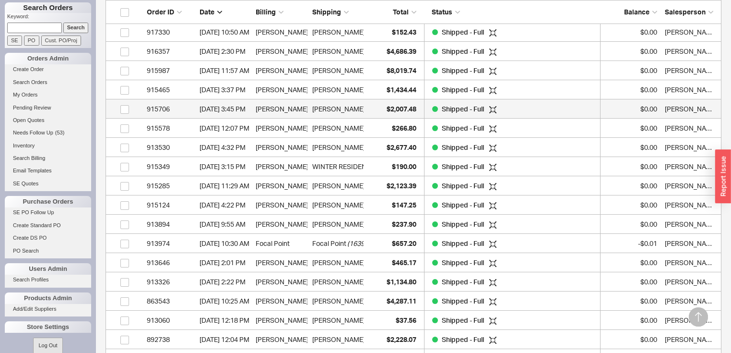
scroll to position [1382, 0]
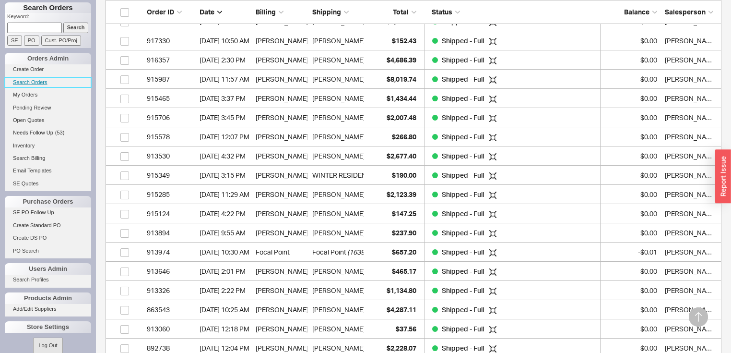
click at [40, 79] on link "Search Orders" at bounding box center [48, 82] width 86 height 10
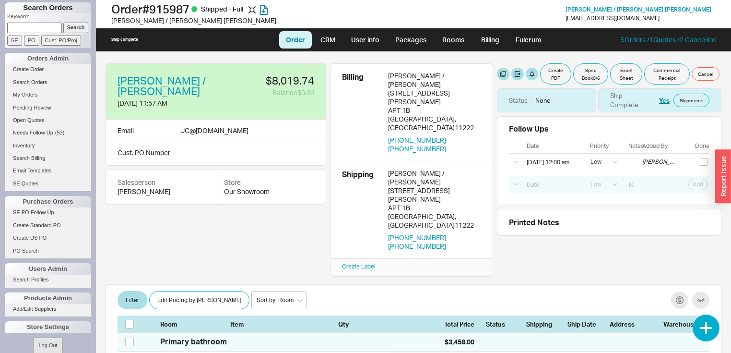
select select "LOW"
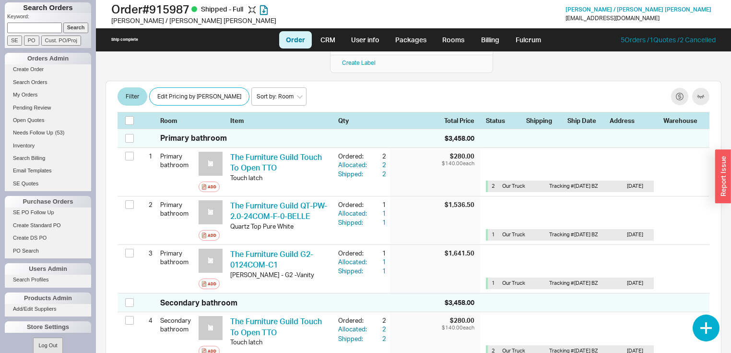
scroll to position [345, 0]
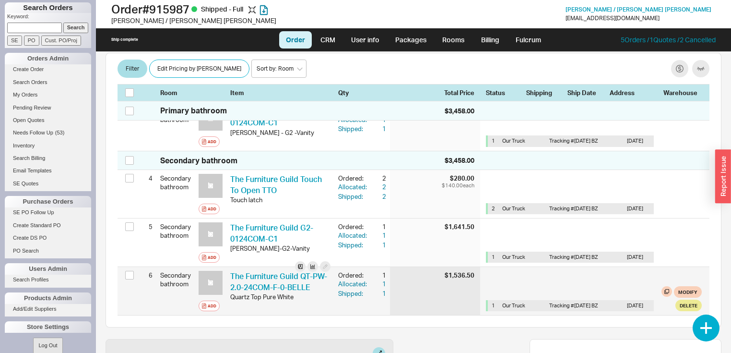
click at [272, 271] on div "The Furniture Guild QT-PW-2.0-24COM-F-0-BELLE FNG QT-PW-2.0-24COM-F-0-BELLE" at bounding box center [280, 282] width 100 height 22
click at [299, 271] on link "The Furniture Guild QT-PW-2.0-24COM-F-0-BELLE" at bounding box center [278, 281] width 97 height 20
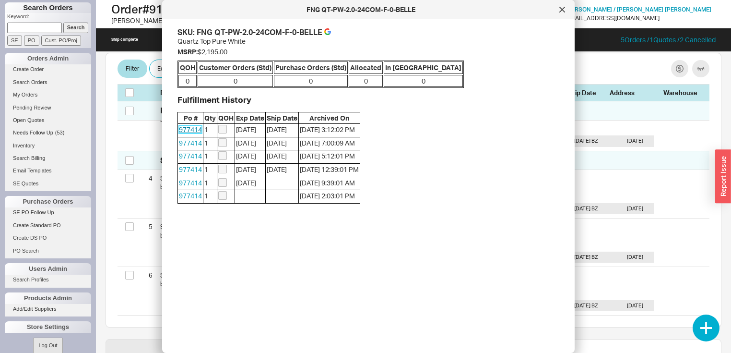
click at [186, 128] on link "977414" at bounding box center [190, 129] width 23 height 8
click at [564, 8] on icon at bounding box center [562, 9] width 5 height 5
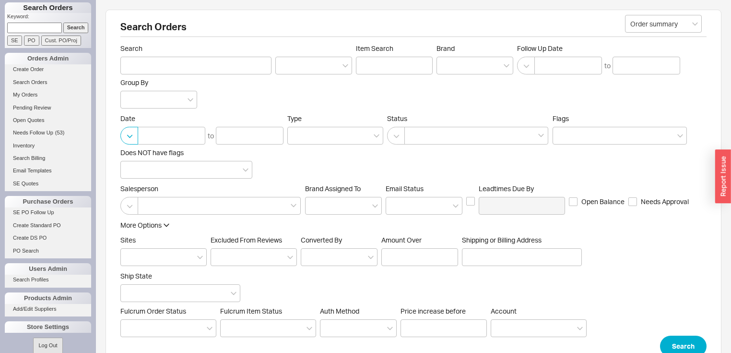
click at [130, 136] on button "button" at bounding box center [129, 136] width 18 height 18
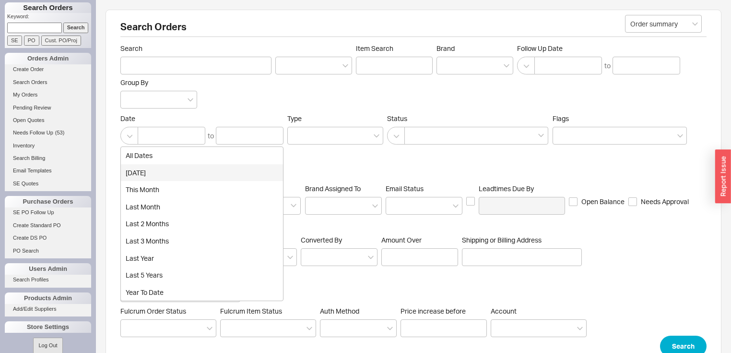
click at [139, 175] on div "[DATE]" at bounding box center [202, 172] width 162 height 17
type input "[DATE]"
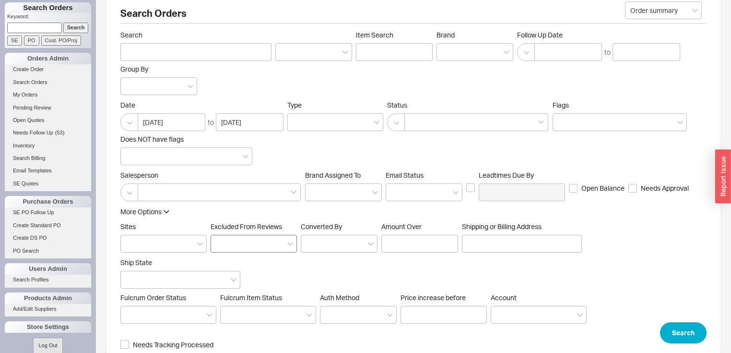
scroll to position [27, 0]
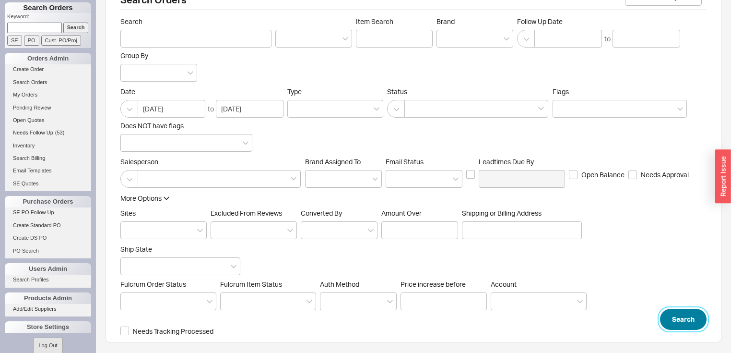
click at [702, 321] on button "Search" at bounding box center [683, 319] width 47 height 21
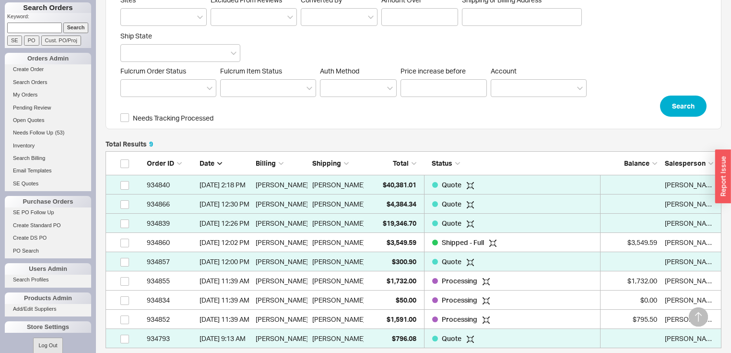
scroll to position [307, 0]
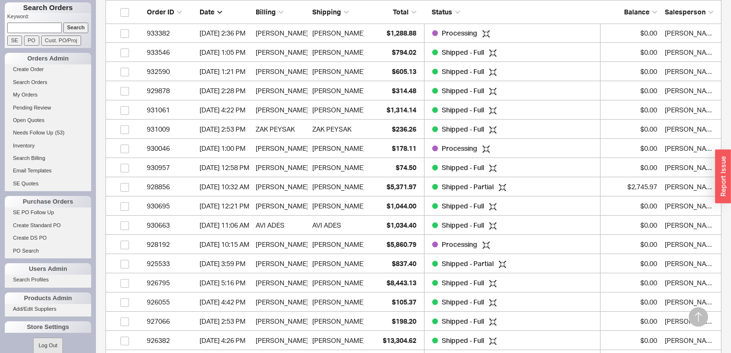
scroll to position [438, 0]
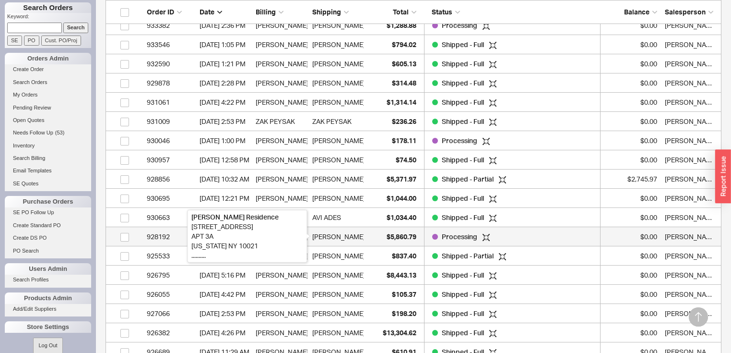
click at [347, 236] on div "[PERSON_NAME] Residence" at bounding box center [355, 236] width 86 height 19
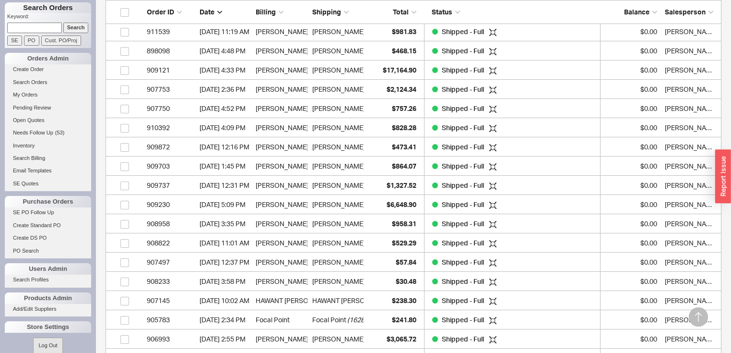
scroll to position [1781, 0]
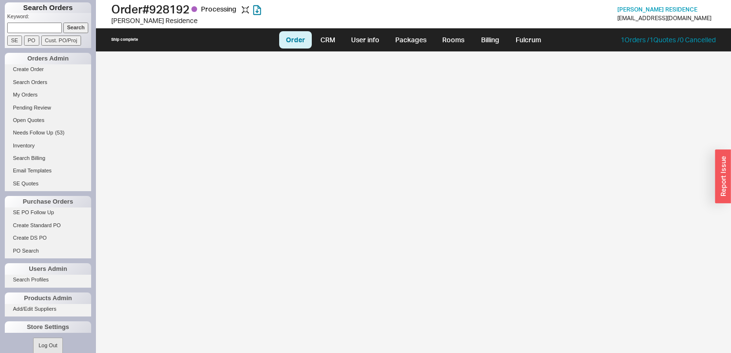
select select "LOW"
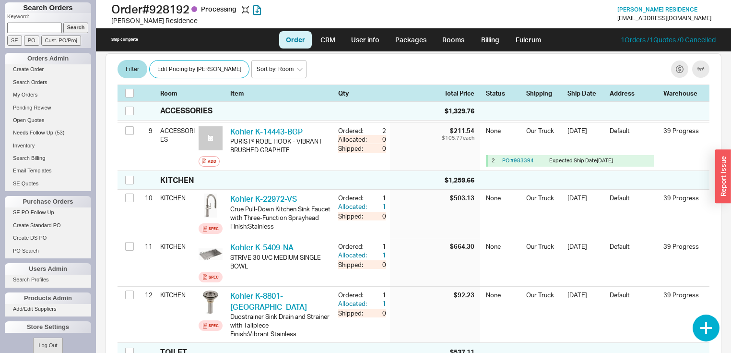
scroll to position [614, 0]
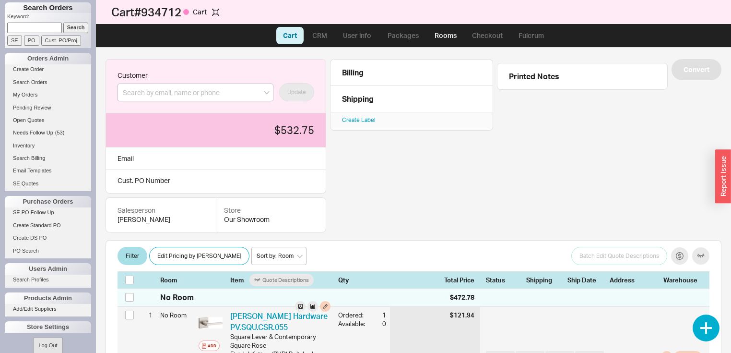
scroll to position [163, 0]
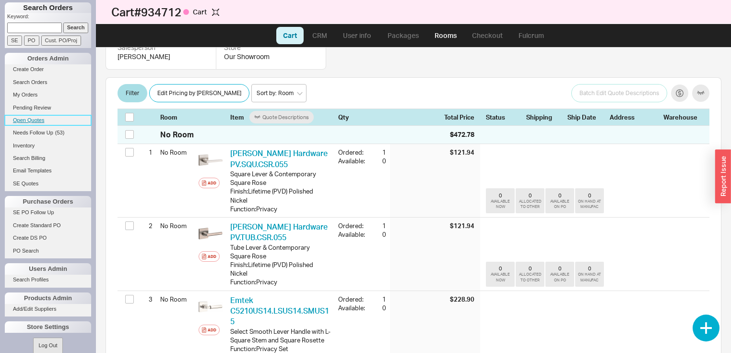
click at [36, 117] on link "Open Quotes" at bounding box center [48, 120] width 86 height 10
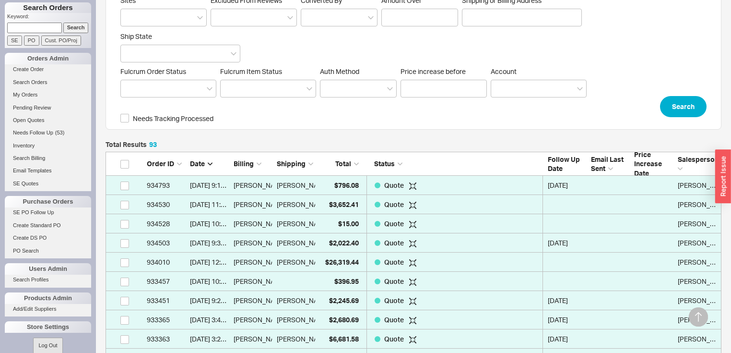
scroll to position [242, 0]
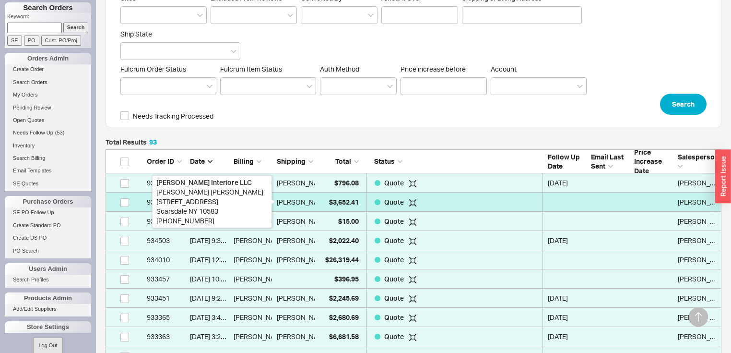
click at [296, 201] on div "[PERSON_NAME]" at bounding box center [303, 201] width 53 height 19
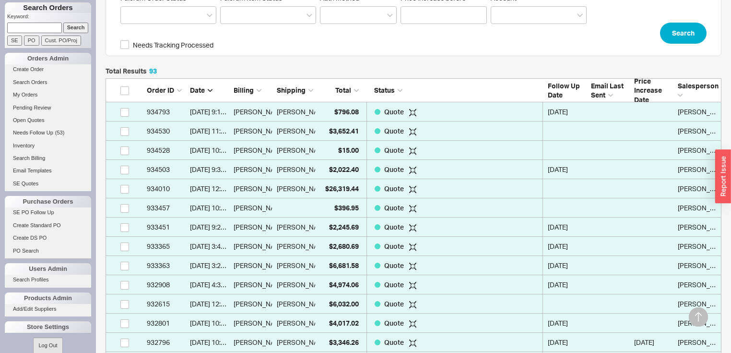
scroll to position [357, 0]
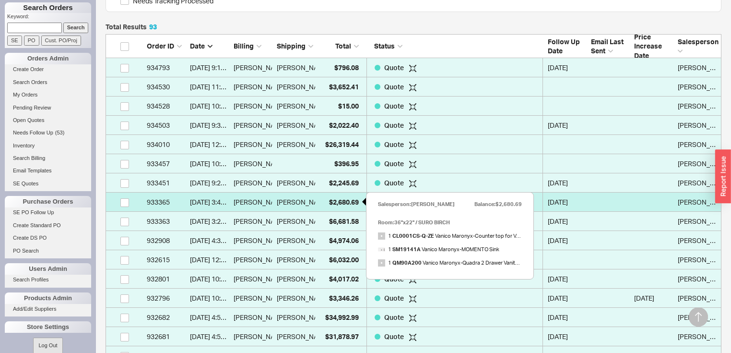
click at [348, 198] on span "$2,680.69" at bounding box center [344, 202] width 30 height 8
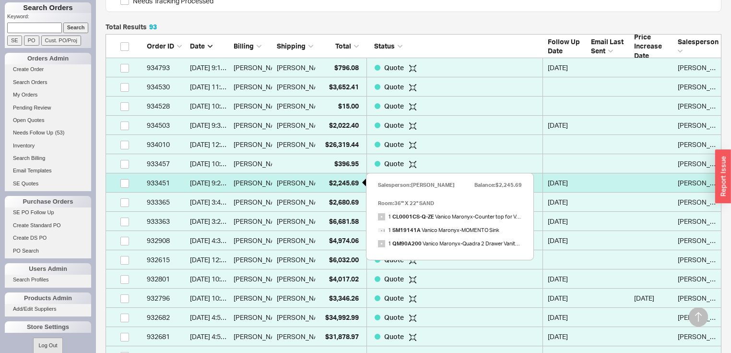
click at [342, 184] on span "$2,245.69" at bounding box center [344, 182] width 30 height 8
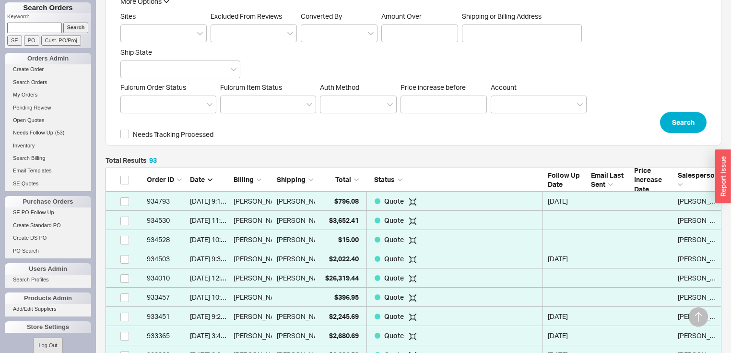
scroll to position [165, 0]
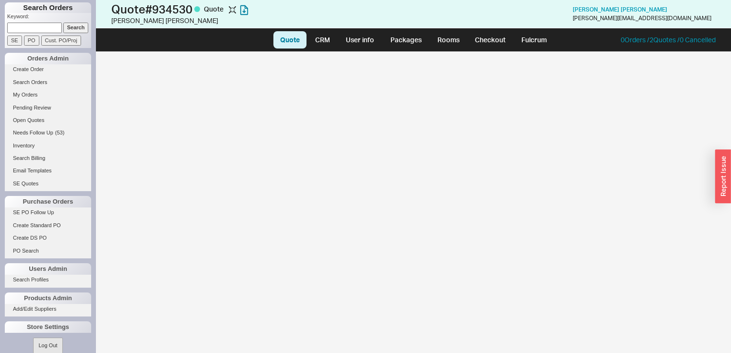
select select "LOW"
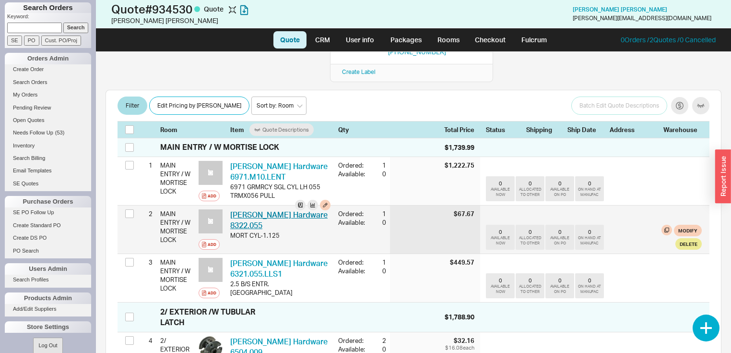
scroll to position [154, 0]
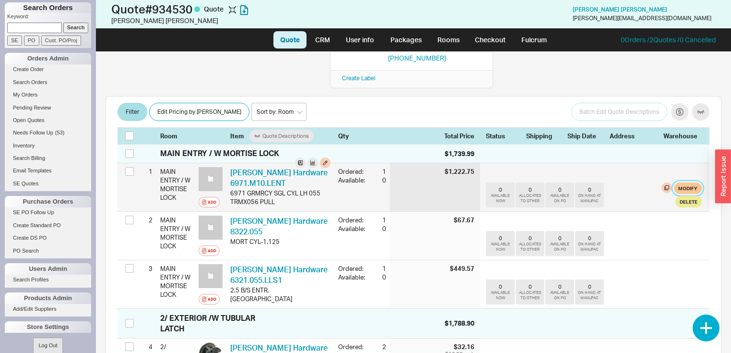
click at [678, 182] on button "Modify" at bounding box center [688, 188] width 28 height 12
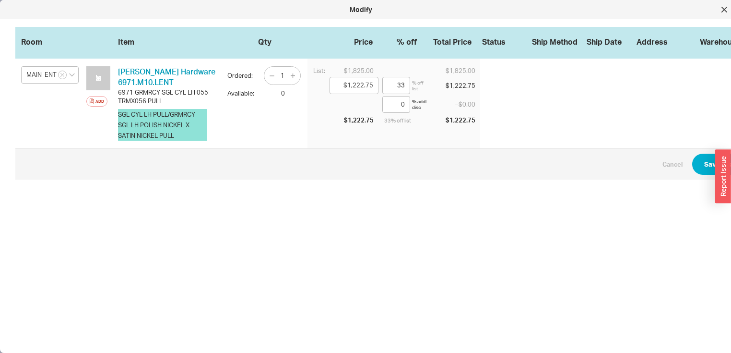
click at [189, 134] on button "SGL CYL LH PULL/GRMRCY SGL LH POLISH NICKEL X SATIN NICKEL PULL" at bounding box center [162, 125] width 89 height 32
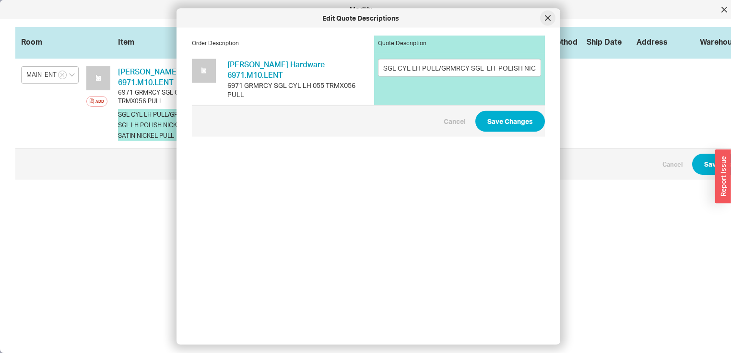
click at [551, 20] on div at bounding box center [547, 18] width 15 height 15
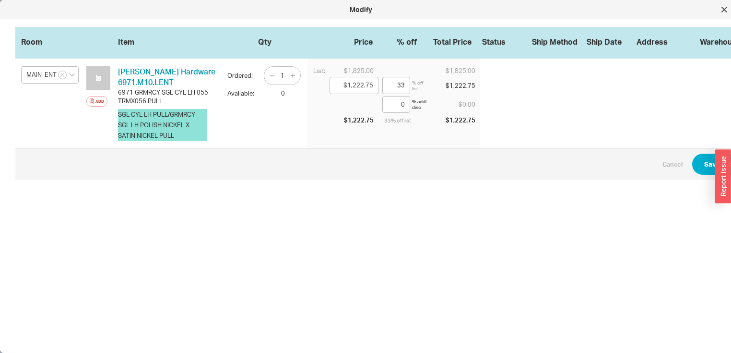
click at [182, 134] on button "SGL CYL LH PULL/GRMRCY SGL LH POLISH NICKEL X SATIN NICKEL PULL" at bounding box center [162, 125] width 89 height 32
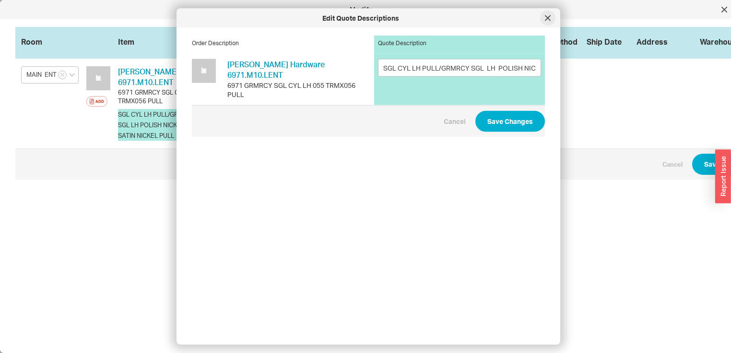
click at [549, 18] on icon at bounding box center [548, 18] width 6 height 6
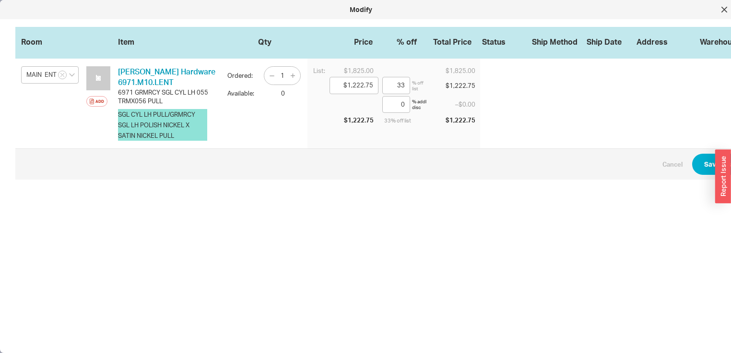
click at [204, 117] on button "SGL CYL LH PULL/GRMRCY SGL LH POLISH NICKEL X SATIN NICKEL PULL" at bounding box center [162, 125] width 89 height 32
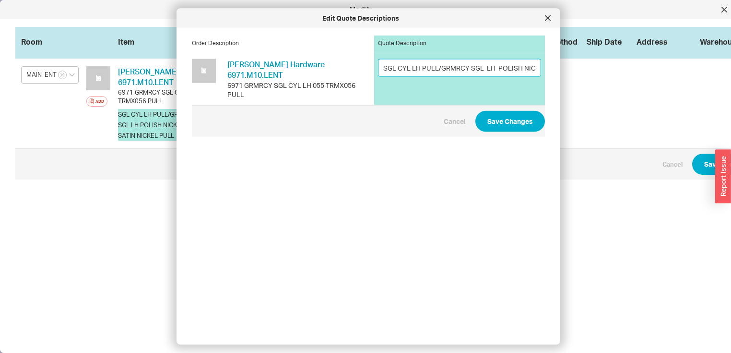
click at [530, 71] on input "SGL CYL LH PULL/GRMRCY SGL LH POLISH NICKEL X SATIN NICKEL PULL" at bounding box center [459, 68] width 163 height 18
click at [534, 69] on input "SGL CYL LH PULL/GRMRCY SGL LH POLISH NICKEL X SATIN NICKEL PULL" at bounding box center [459, 68] width 163 height 18
click at [418, 88] on div "SGL CYL LH PULL/GRMRCY SGL LH POLISH NICKEL X SATIN NICKEL PULL" at bounding box center [459, 79] width 171 height 52
click at [407, 84] on div "SGL CYL LH PULL/GRMRCY SGL LH POLISH NICKEL X SATIN NICKEL PULL" at bounding box center [459, 79] width 171 height 52
click at [548, 20] on icon at bounding box center [548, 18] width 6 height 6
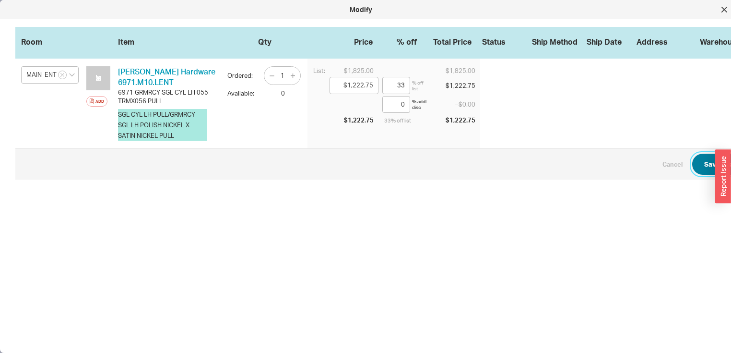
click at [710, 163] on button "Save Changes" at bounding box center [727, 164] width 70 height 21
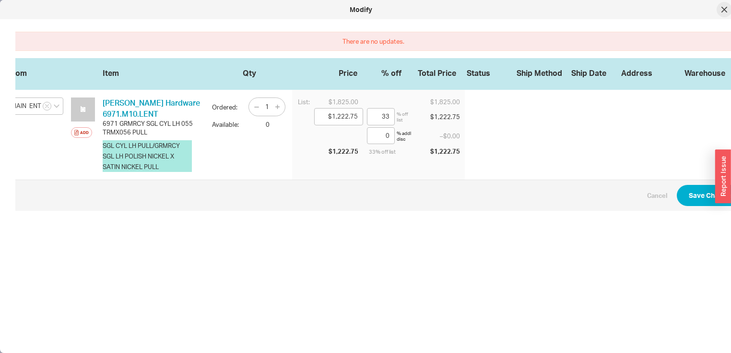
click at [722, 8] on icon at bounding box center [725, 10] width 6 height 6
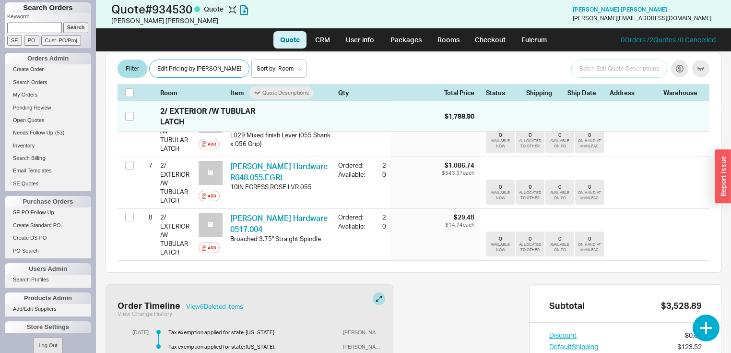
scroll to position [499, 0]
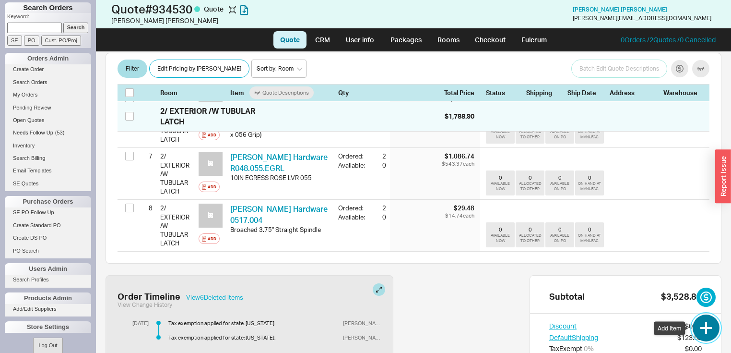
click at [706, 326] on button "button" at bounding box center [706, 327] width 27 height 27
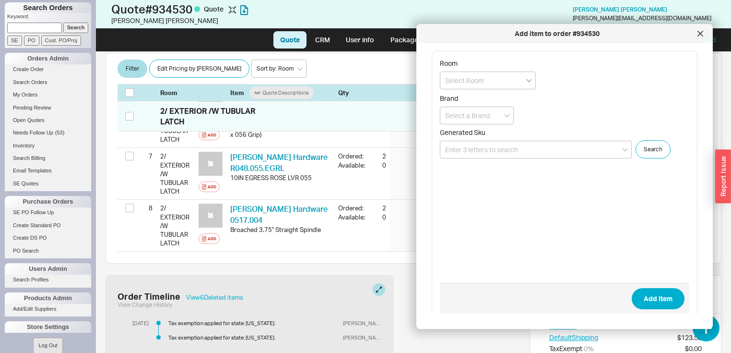
click at [528, 81] on icon "open menu" at bounding box center [529, 80] width 6 height 3
click at [483, 130] on div "2/ EXTERIOR /W TUBULAR LATCH" at bounding box center [487, 131] width 95 height 26
type input "2/ EXTERIOR /W TUBULAR LATCH"
click at [526, 147] on input at bounding box center [536, 150] width 192 height 18
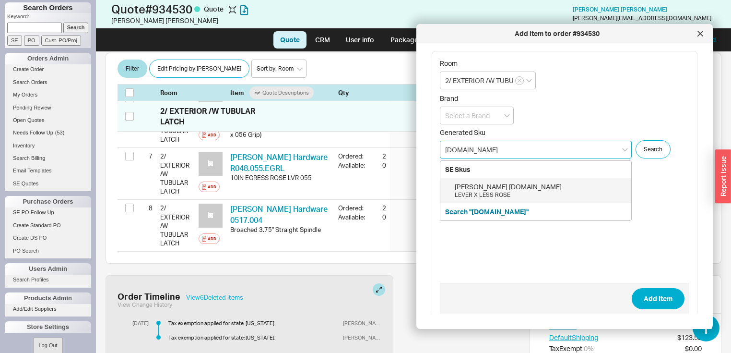
click at [512, 185] on div "Baldwin 5162.055.MR" at bounding box center [541, 187] width 172 height 10
type input "5162.055.MR"
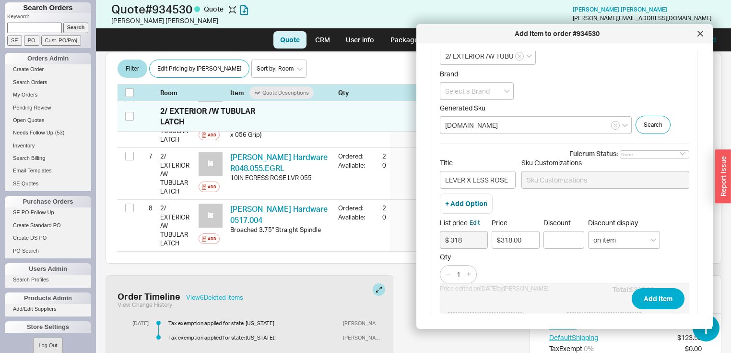
scroll to position [77, 0]
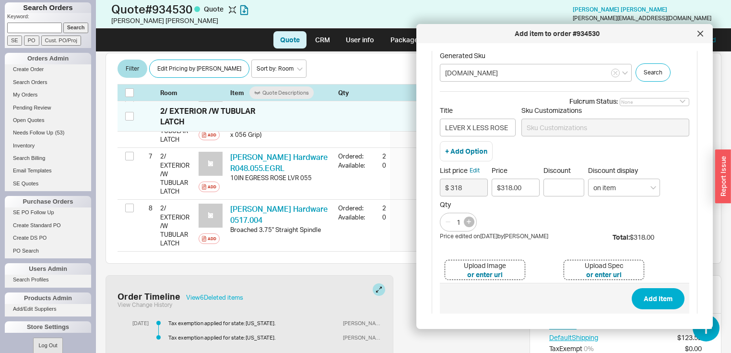
click at [470, 222] on icon "button" at bounding box center [469, 221] width 4 height 4
type input "2"
click at [653, 297] on button "Add Item" at bounding box center [658, 298] width 53 height 21
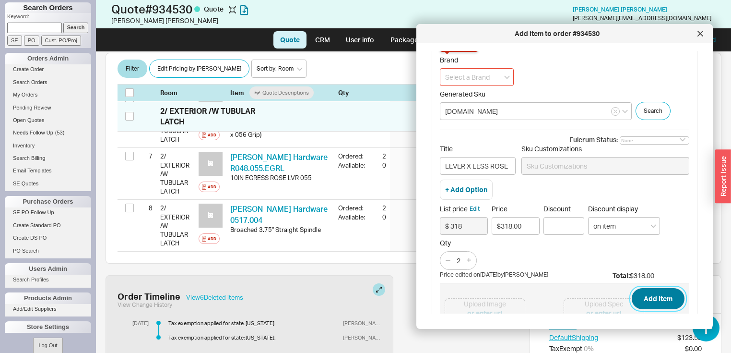
scroll to position [0, 0]
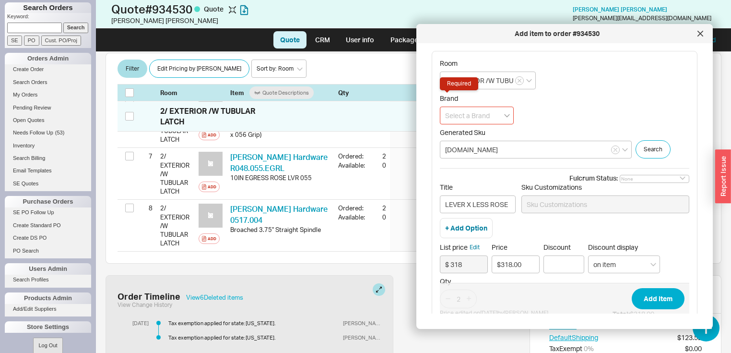
click at [505, 116] on icon "open menu" at bounding box center [507, 116] width 6 height 4
click at [472, 135] on div "Baldwin Hardware" at bounding box center [476, 140] width 73 height 26
type input "Baldwin Hardware"
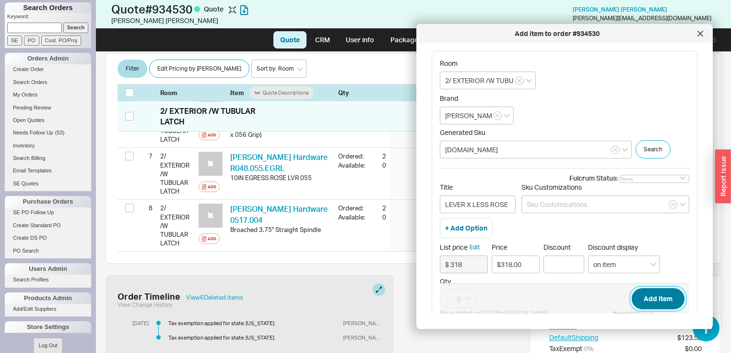
click at [646, 299] on button "Add Item" at bounding box center [658, 298] width 53 height 21
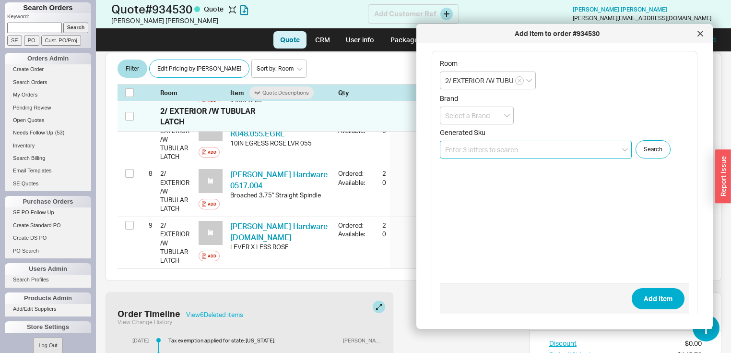
scroll to position [549, 0]
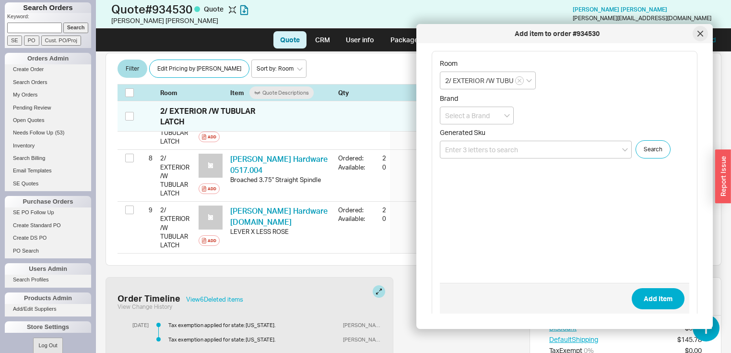
click at [706, 35] on div at bounding box center [700, 33] width 15 height 15
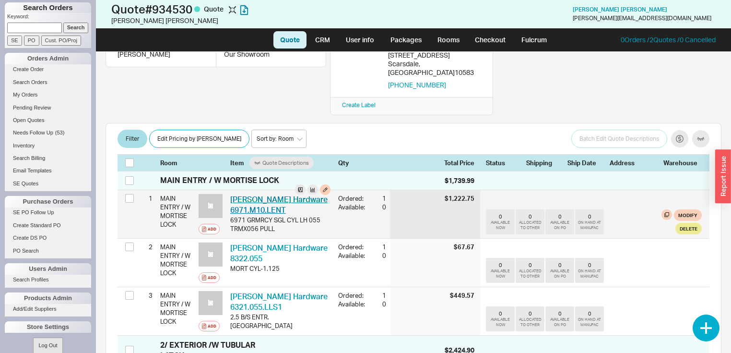
scroll to position [88, 0]
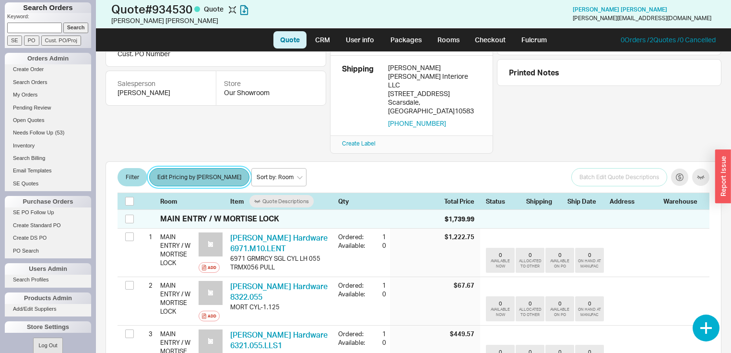
click at [209, 168] on button "Edit Pricing by [PERSON_NAME]" at bounding box center [199, 177] width 100 height 18
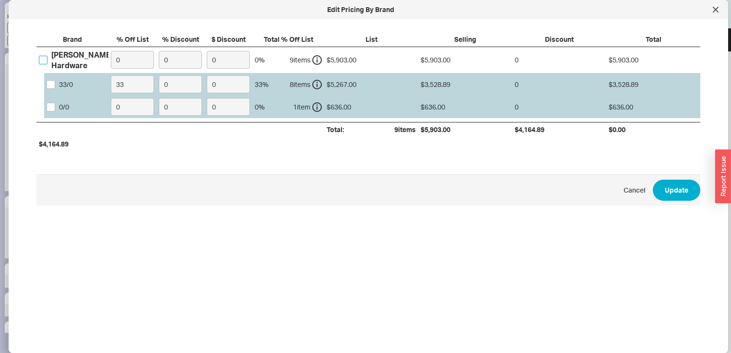
click at [44, 58] on input "Baldwin Hardware" at bounding box center [43, 60] width 9 height 9
checkbox input "true"
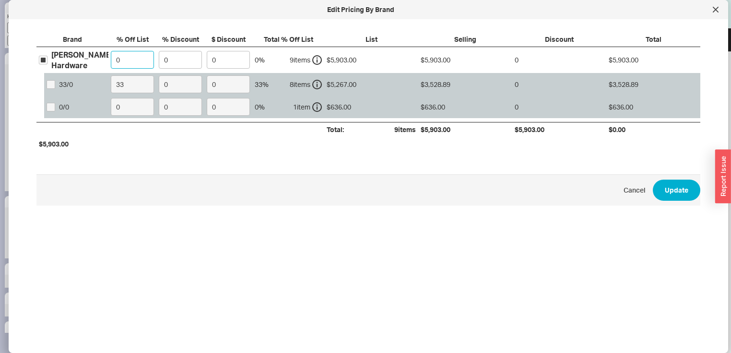
drag, startPoint x: 134, startPoint y: 59, endPoint x: 119, endPoint y: 65, distance: 15.7
click at [132, 59] on input "0" at bounding box center [132, 60] width 43 height 18
type input "33"
click at [662, 186] on button "Update" at bounding box center [676, 189] width 47 height 21
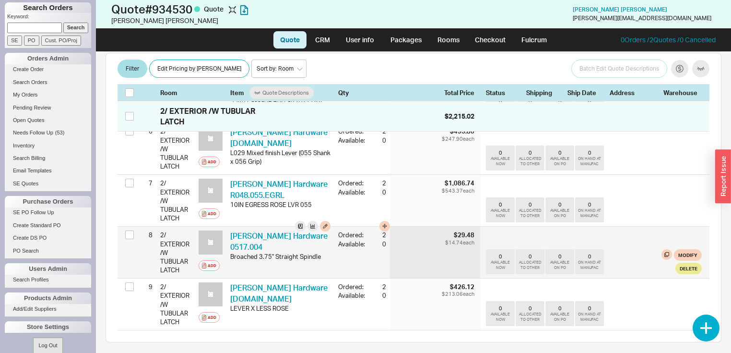
scroll to position [434, 0]
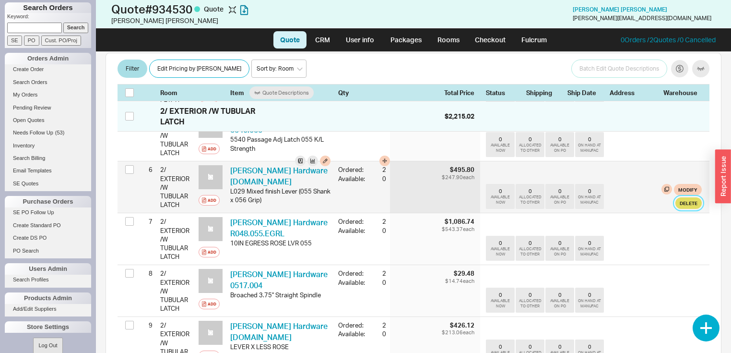
click at [681, 197] on button "Delete" at bounding box center [689, 203] width 26 height 12
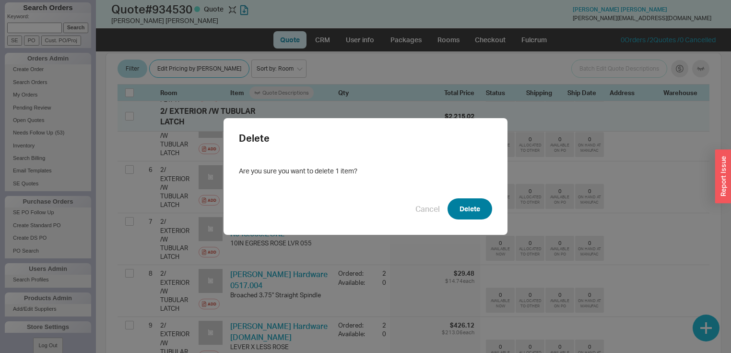
click at [476, 207] on button "Delete" at bounding box center [470, 208] width 45 height 21
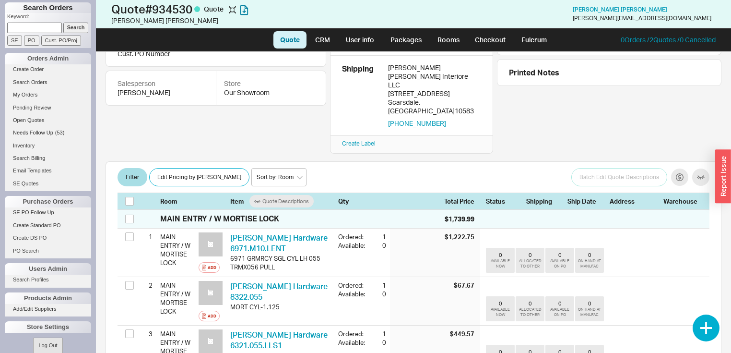
scroll to position [88, 0]
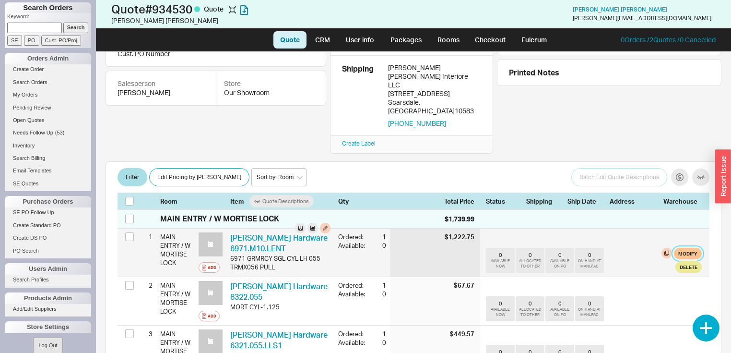
click at [685, 248] on button "Modify" at bounding box center [688, 254] width 28 height 12
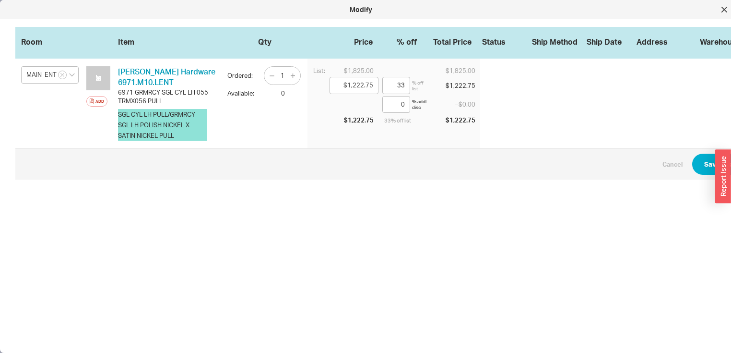
click at [182, 129] on button "SGL CYL LH PULL/GRMRCY SGL LH POLISH NICKEL X SATIN NICKEL PULL" at bounding box center [162, 125] width 89 height 32
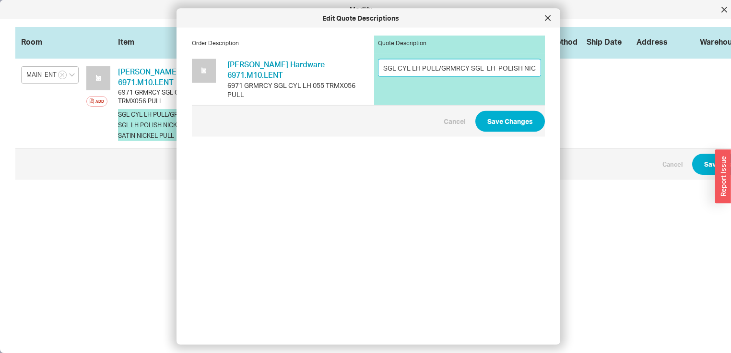
click at [532, 66] on input "SGL CYL LH PULL/GRMRCY SGL LH POLISH NICKEL X SATIN NICKEL PULL" at bounding box center [459, 68] width 163 height 18
click at [529, 66] on input "SGL CYL LH PULL/GRMRCY SGL LH POLISHKEL X SATIN NICKEL PULL" at bounding box center [459, 68] width 163 height 18
click at [531, 66] on input "SGL CYL LH PULL/GRMRCY SGL LH POLISHK X SATIN NICKEL PULL" at bounding box center [459, 68] width 163 height 18
click at [531, 65] on input "SGL CYL LH PULL/GRMRCY SGL LATIN NICKEL PULL" at bounding box center [459, 68] width 163 height 18
click at [497, 64] on input "SGL CYL LH PULL/GRMRCY SGL ULL" at bounding box center [459, 68] width 163 height 18
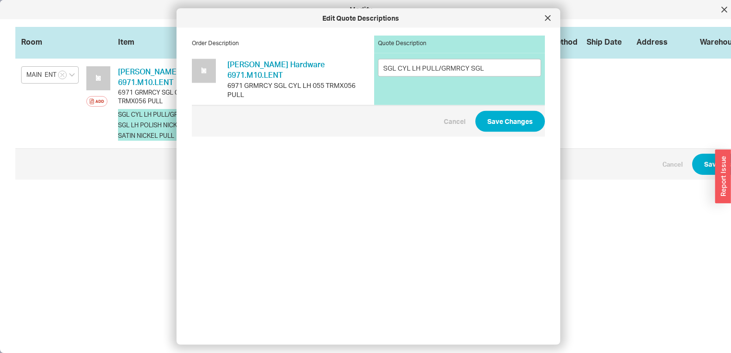
drag, startPoint x: 438, startPoint y: 197, endPoint x: 517, endPoint y: 201, distance: 78.8
click at [477, 69] on input "SGL CYL LH PULL/GRMRCY SGL" at bounding box center [459, 68] width 163 height 18
click at [480, 66] on input "SGL CYL LH PULL/GRMRCY SGL" at bounding box center [459, 68] width 163 height 18
click at [410, 67] on input "SGL CYL LH PULL/GRMRCY PULL W/ 5162 LEVER INSIDE" at bounding box center [459, 68] width 163 height 18
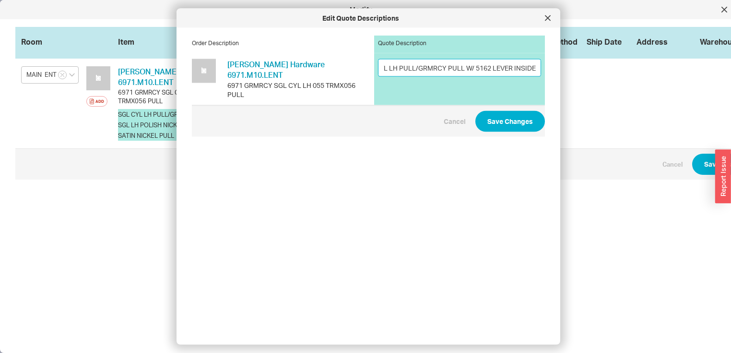
click at [406, 67] on input "SGL CYL LH PULL/GRMRCY PULL W/ 5162 LEVER INSIDE" at bounding box center [459, 68] width 163 height 18
click at [410, 68] on input "SGL CYL LH PULL/GRMRCY PULL W/ 5162 LEVER INSIDE" at bounding box center [459, 68] width 163 height 18
click at [530, 67] on input "SGL CYL LH /GRMRCY PULL W/ 5162 LEVER INSIDE" at bounding box center [459, 68] width 163 height 18
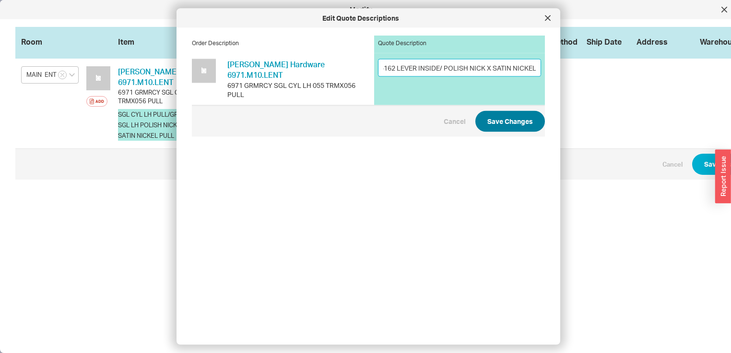
type input "SGL CYL LH /GRMRCY PULL W/ 5162 LEVER INSIDE/ POLISH NICK X SATIN NICKEL"
click at [503, 113] on button "Save Changes" at bounding box center [510, 120] width 70 height 21
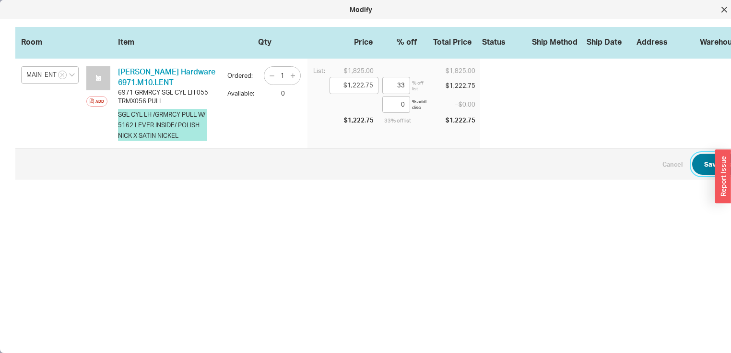
click at [709, 165] on button "Save Changes" at bounding box center [727, 164] width 70 height 21
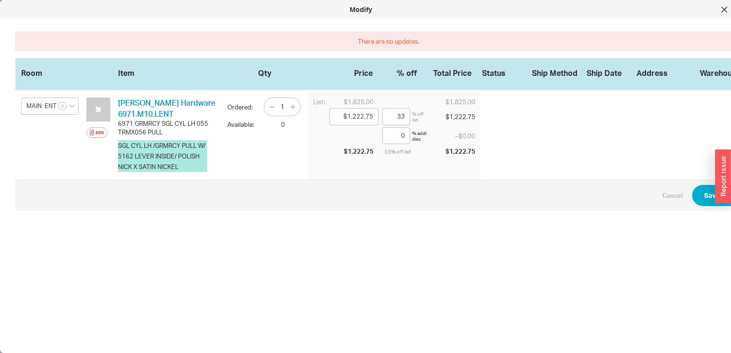
scroll to position [0, 15]
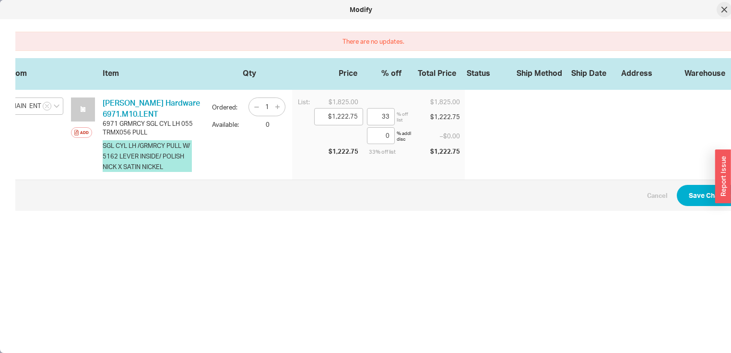
click at [725, 8] on icon at bounding box center [724, 9] width 5 height 5
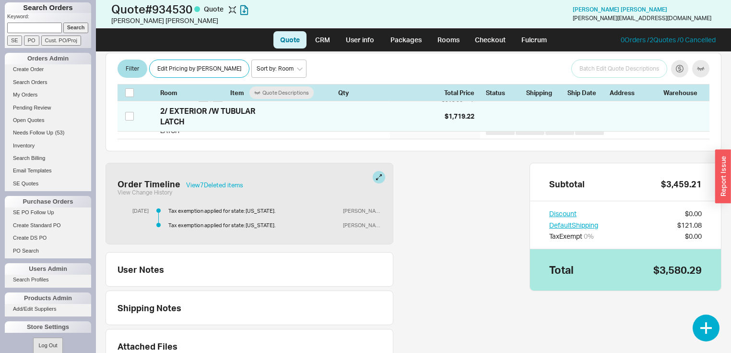
scroll to position [629, 0]
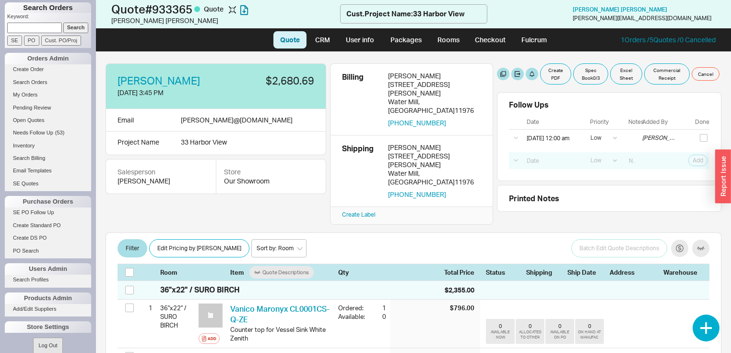
select select "LOW"
click at [501, 40] on link "Checkout" at bounding box center [490, 39] width 44 height 17
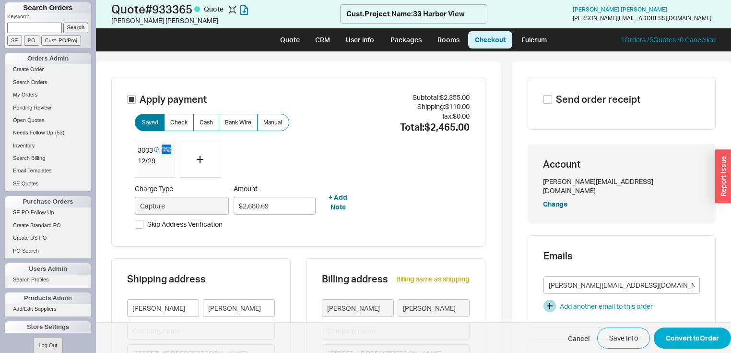
type input "[US_STATE]"
click at [193, 157] on div at bounding box center [200, 160] width 40 height 36
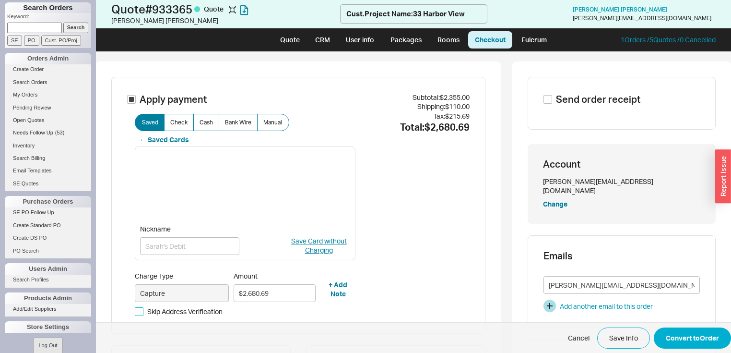
click at [142, 309] on input "Skip Address Verification" at bounding box center [139, 311] width 9 height 9
checkbox input "true"
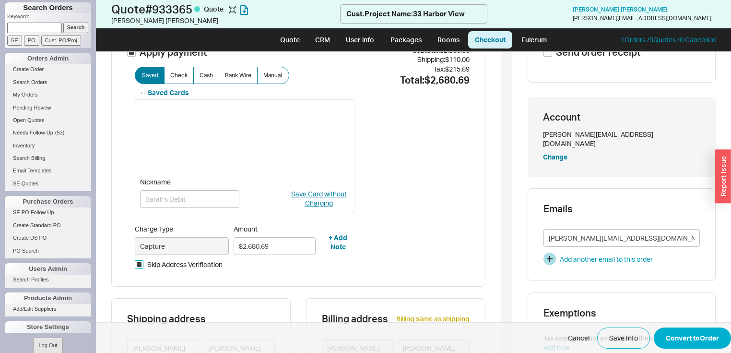
scroll to position [38, 0]
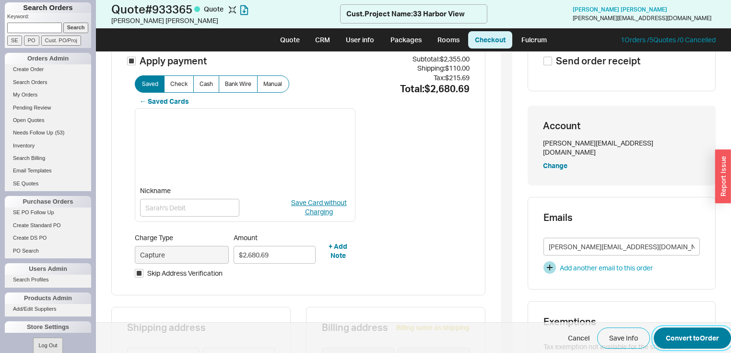
click at [686, 335] on button "Convert to Order" at bounding box center [692, 337] width 77 height 21
select select "LOW"
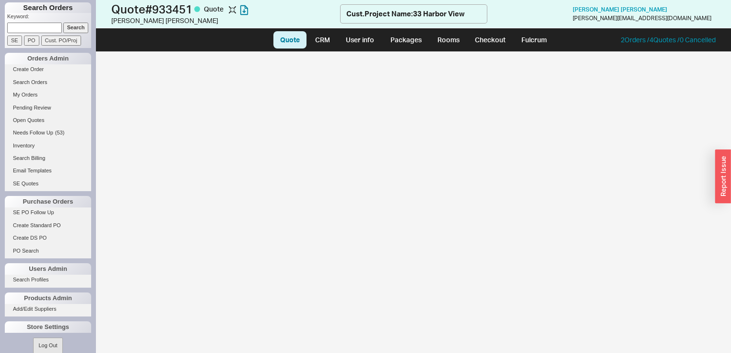
select select "LOW"
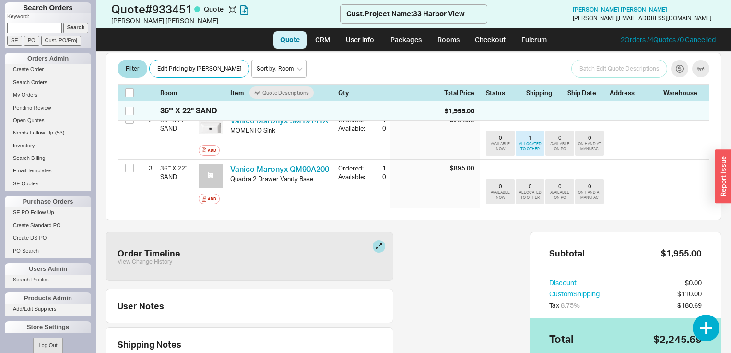
scroll to position [269, 0]
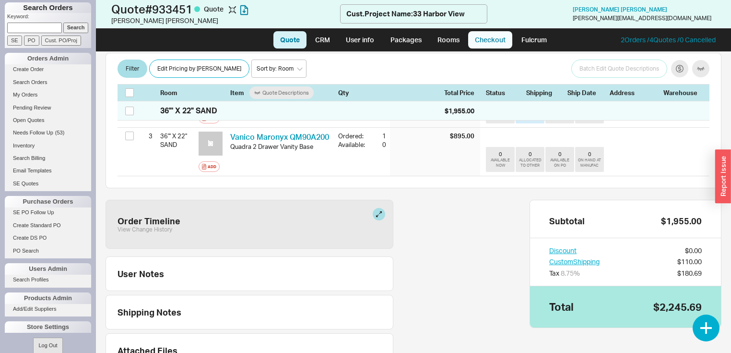
click at [482, 36] on link "Checkout" at bounding box center [490, 39] width 44 height 17
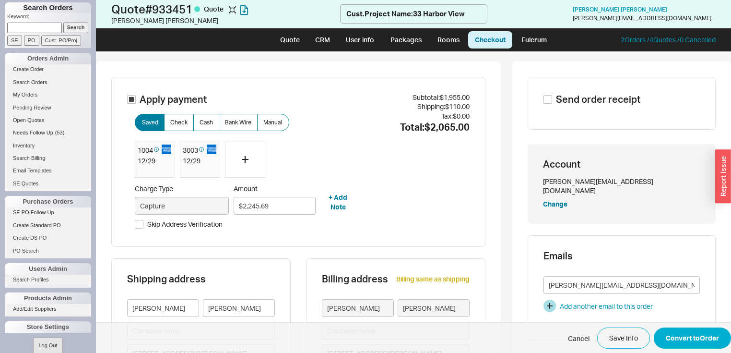
type input "New York"
click at [156, 150] on icon at bounding box center [156, 149] width 5 height 10
click at [138, 223] on input "Skip Address Verification" at bounding box center [139, 224] width 9 height 9
checkbox input "true"
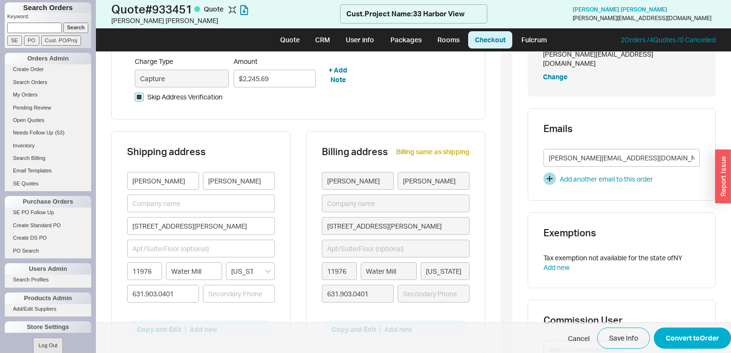
scroll to position [154, 0]
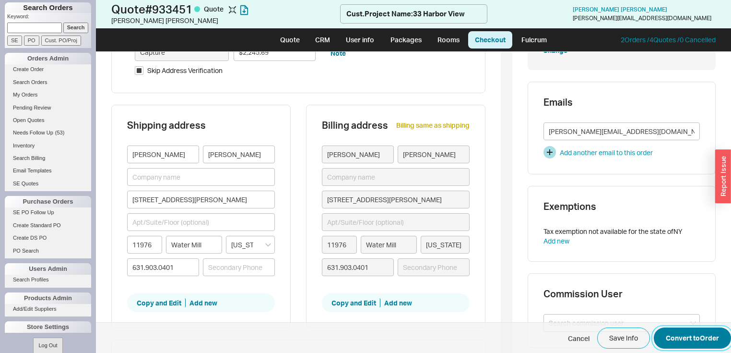
click at [676, 339] on button "Convert to Order" at bounding box center [692, 337] width 77 height 21
select select "LOW"
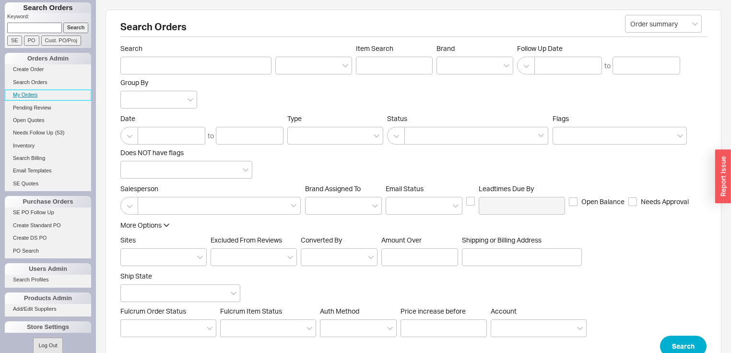
click at [34, 96] on link "My Orders" at bounding box center [48, 95] width 86 height 10
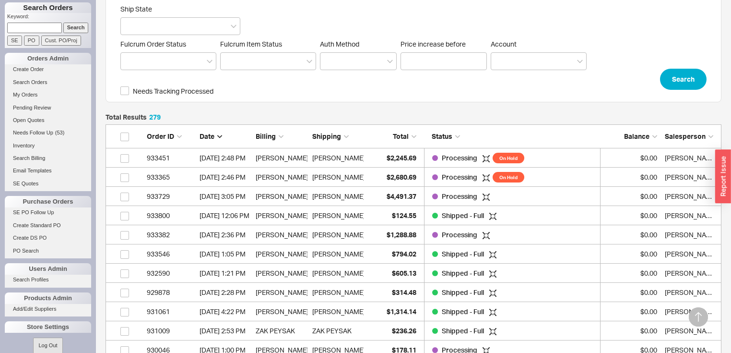
scroll to position [269, 0]
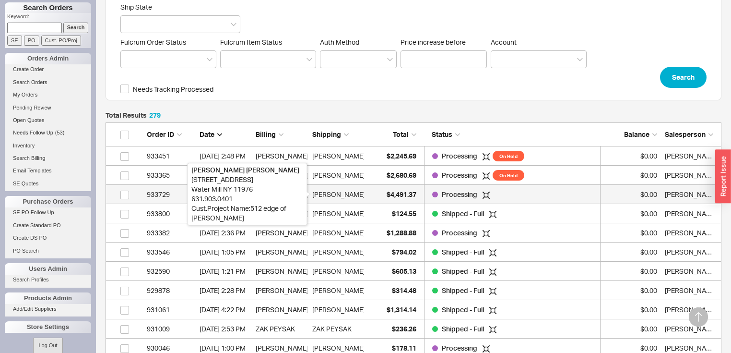
click at [342, 195] on div "[PERSON_NAME]" at bounding box center [338, 194] width 53 height 19
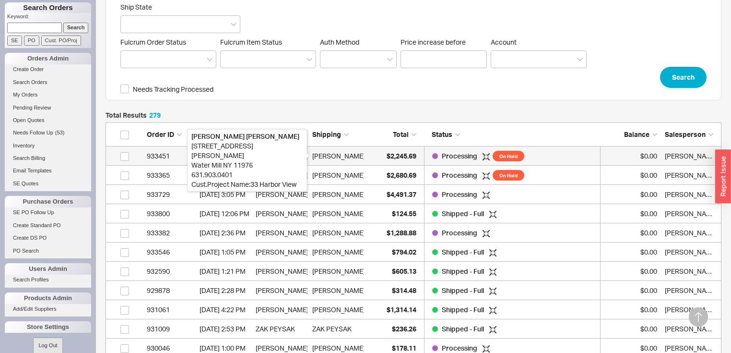
click at [345, 156] on div "[PERSON_NAME]" at bounding box center [338, 155] width 53 height 19
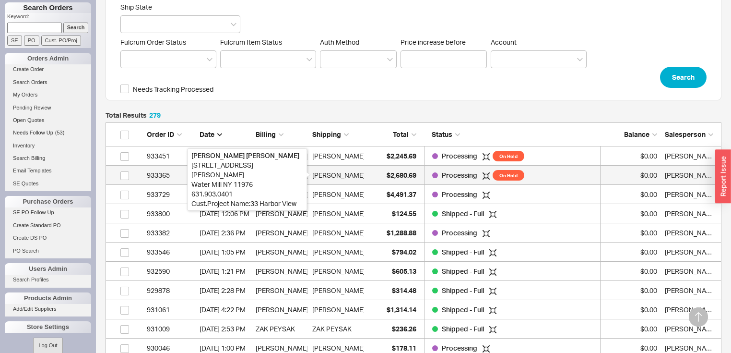
click at [350, 175] on div "[PERSON_NAME]" at bounding box center [338, 175] width 53 height 19
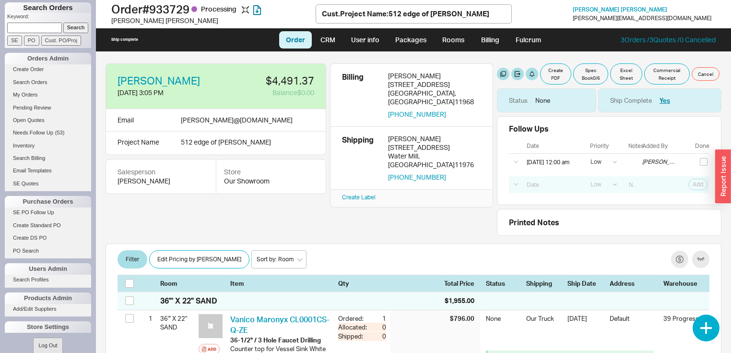
select select "LOW"
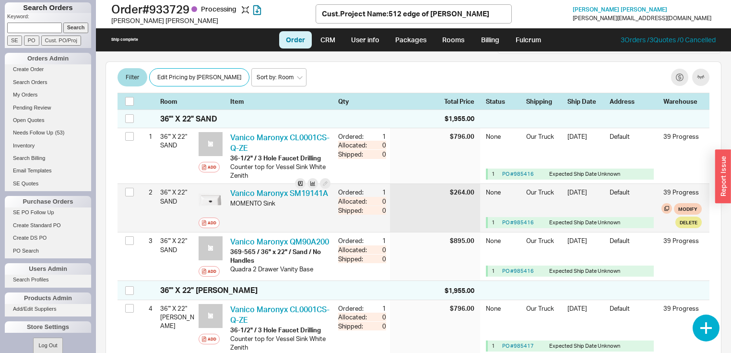
scroll to position [192, 0]
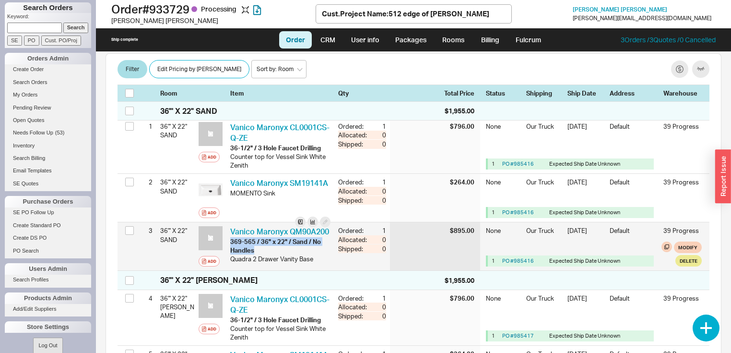
drag, startPoint x: 228, startPoint y: 251, endPoint x: 256, endPoint y: 257, distance: 27.9
click at [255, 257] on div "Vanico Maronyx QM90A200 VAN QM90A200-369-565 / 36" x 22" / Sand / No Handles 36…" at bounding box center [280, 246] width 108 height 48
copy div "369-565 / 36" x 22" / Sand / No Handles"
click at [265, 230] on link "Vanico Maronyx QM90A200" at bounding box center [279, 231] width 99 height 10
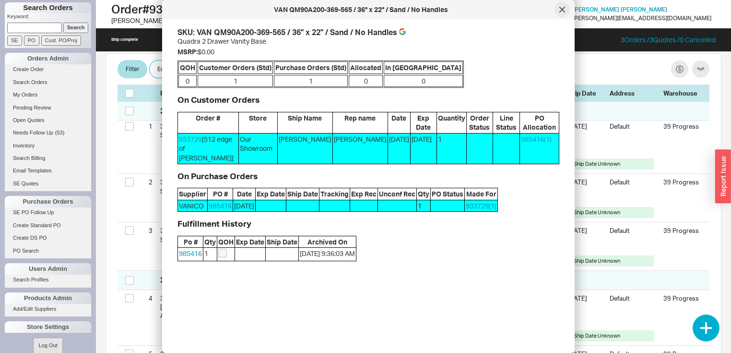
click at [562, 6] on div at bounding box center [562, 9] width 15 height 15
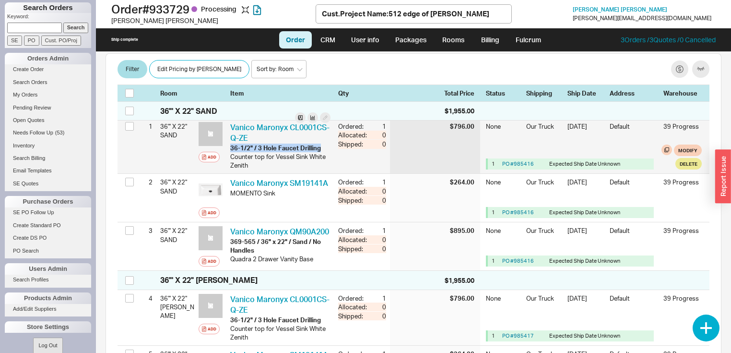
drag, startPoint x: 323, startPoint y: 146, endPoint x: 248, endPoint y: 146, distance: 75.3
click at [227, 148] on div "Vanico Maronyx CL0001CS-Q-ZE VAN CL0001CS-Q-ZE-36-1/2" / 3 Hole Faucet Drilling…" at bounding box center [280, 145] width 108 height 55
copy div "36-1/2" / 3 Hole Faucet Drilling"
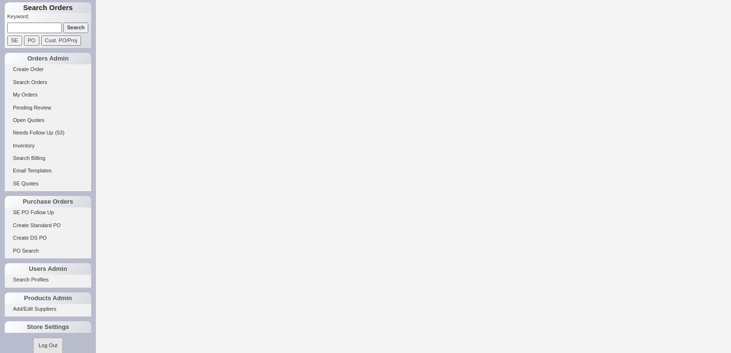
select select "LOW"
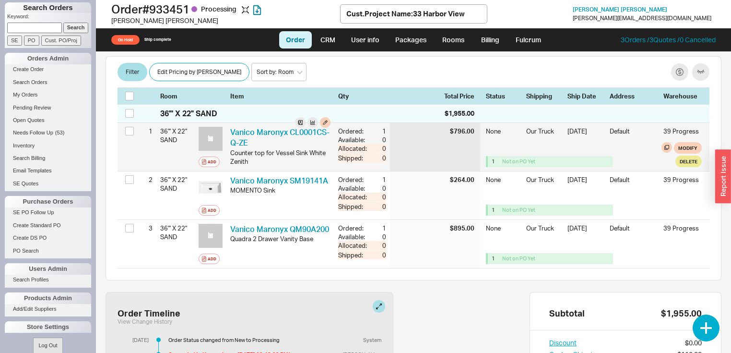
scroll to position [192, 0]
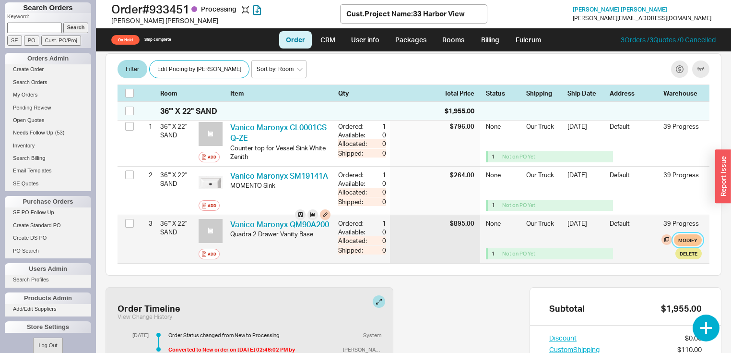
click at [678, 237] on button "Modify" at bounding box center [688, 240] width 28 height 12
select select "8"
select select "3"
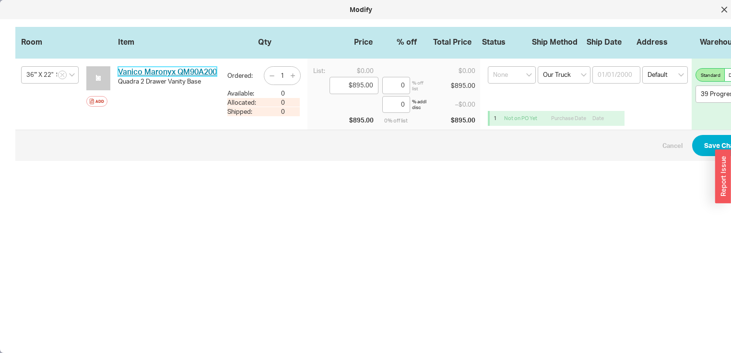
click at [183, 73] on link "Vanico Maronyx QM90A200" at bounding box center [167, 72] width 99 height 10
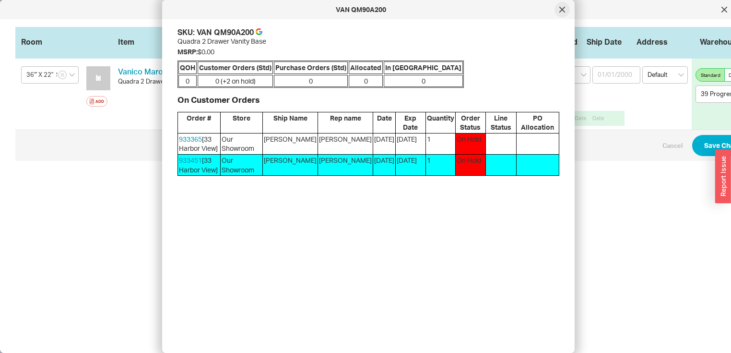
click at [564, 10] on icon at bounding box center [562, 10] width 6 height 6
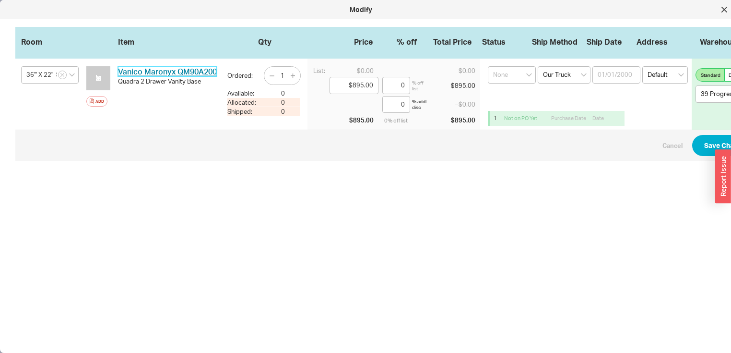
click at [189, 70] on link "Vanico Maronyx QM90A200" at bounding box center [167, 72] width 99 height 10
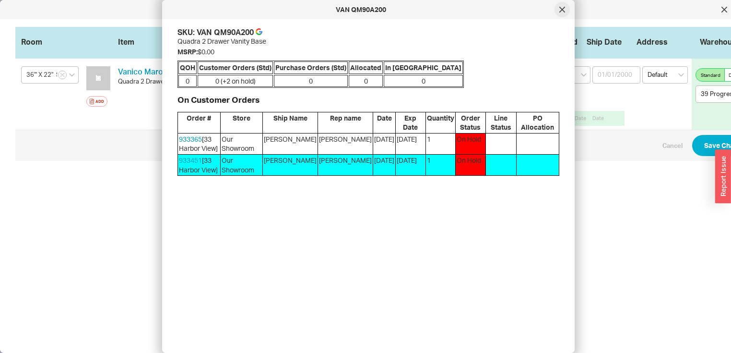
click at [567, 11] on div at bounding box center [562, 9] width 15 height 15
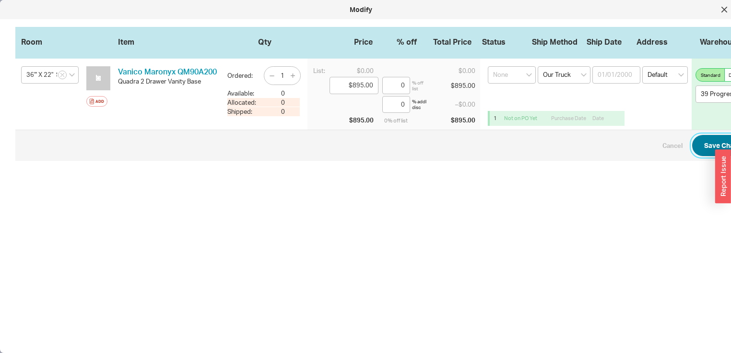
click at [705, 144] on button "Save Changes" at bounding box center [727, 145] width 70 height 21
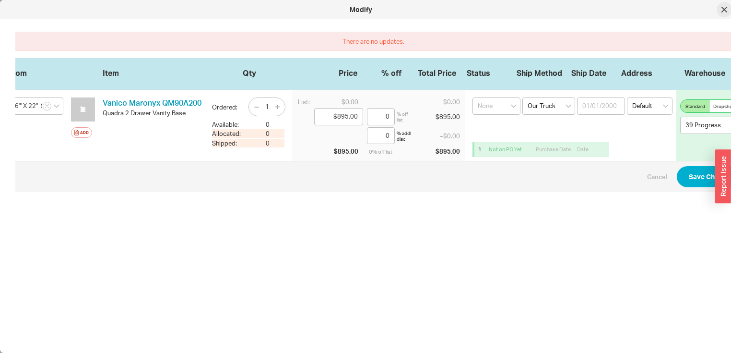
click at [722, 6] on div at bounding box center [724, 9] width 15 height 15
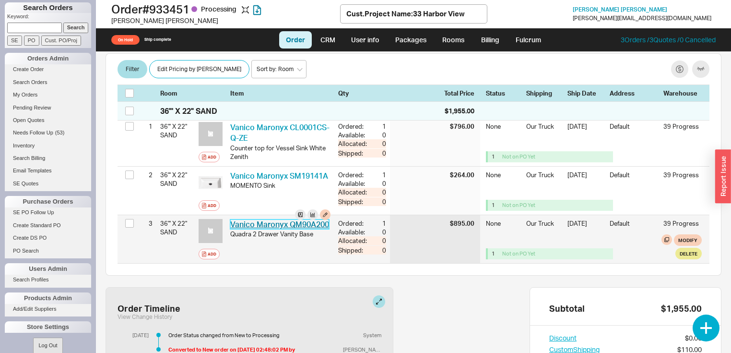
click at [240, 222] on link "Vanico Maronyx QM90A200" at bounding box center [279, 224] width 99 height 10
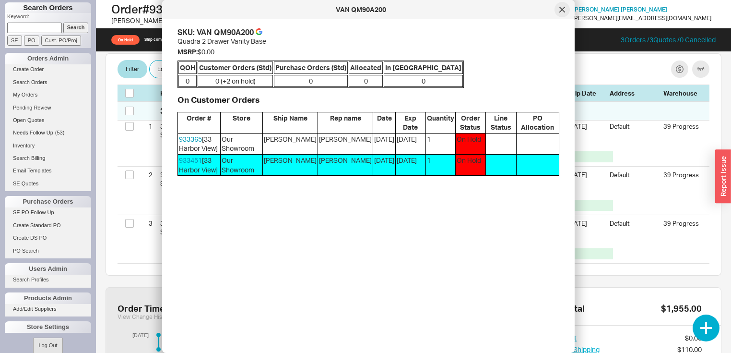
click at [566, 10] on div at bounding box center [562, 9] width 15 height 15
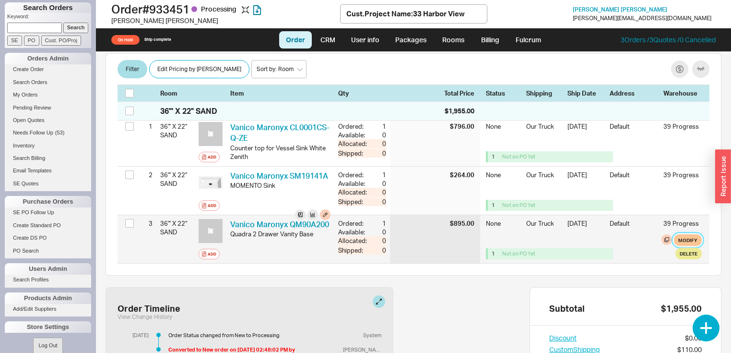
click at [683, 239] on button "Modify" at bounding box center [688, 240] width 28 height 12
select select "8"
select select "3"
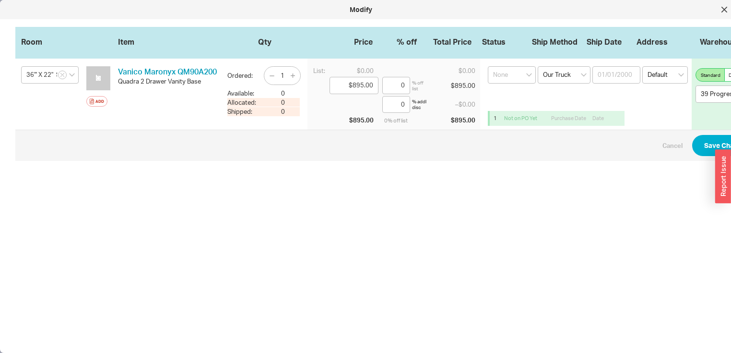
drag, startPoint x: 524, startPoint y: 48, endPoint x: 513, endPoint y: 49, distance: 11.0
click at [513, 49] on div "Room Item Qty Price % off Total Price Status Ship Method Ship Date Address Ware…" at bounding box center [388, 43] width 747 height 32
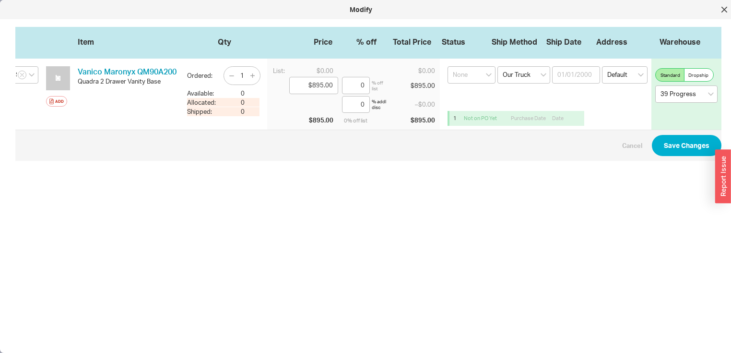
scroll to position [0, 46]
click at [724, 12] on icon at bounding box center [725, 10] width 6 height 6
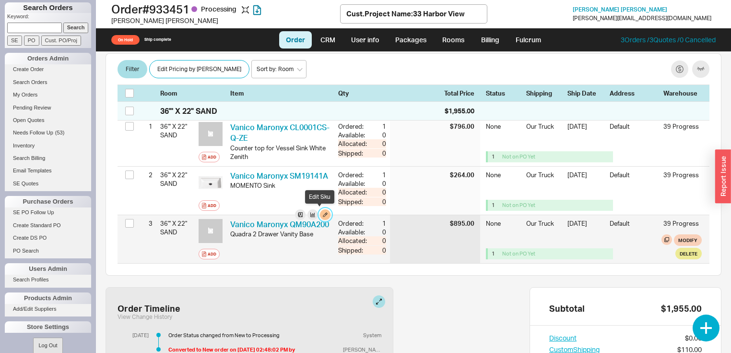
click at [320, 214] on button "button" at bounding box center [325, 214] width 11 height 11
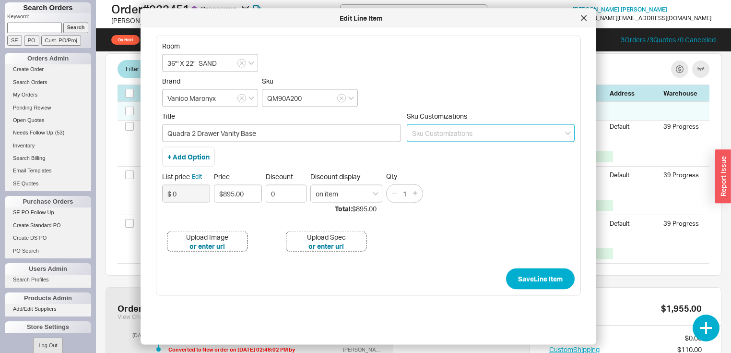
click at [472, 131] on input at bounding box center [491, 133] width 168 height 18
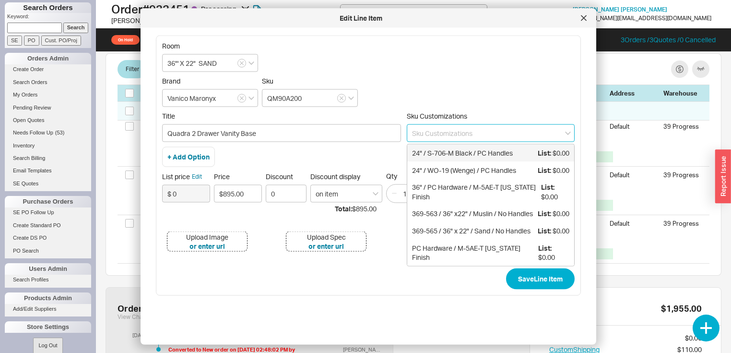
paste input "369-565 / 36" x 22" / Sand / No Handles"
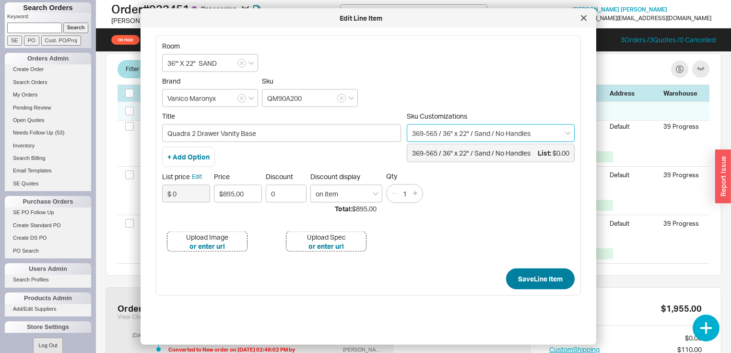
type input "369-565 / 36" x 22" / Sand / No Handles"
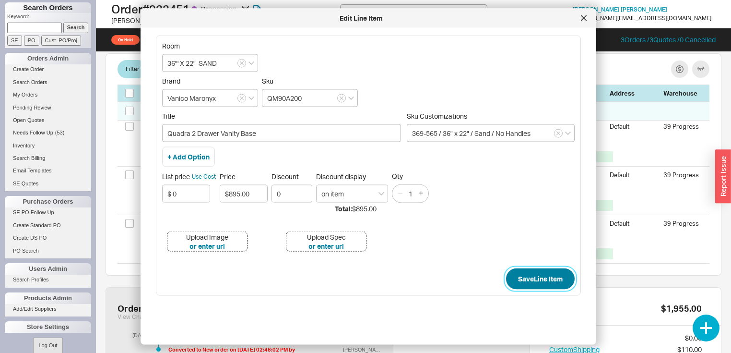
click at [534, 273] on button "Save Line Item" at bounding box center [540, 278] width 69 height 21
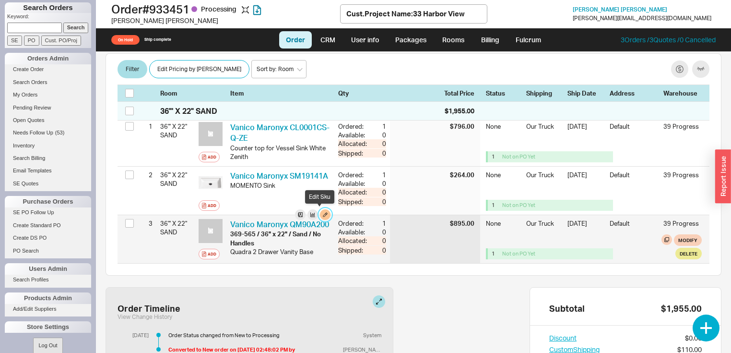
click at [320, 211] on button "button" at bounding box center [325, 214] width 11 height 11
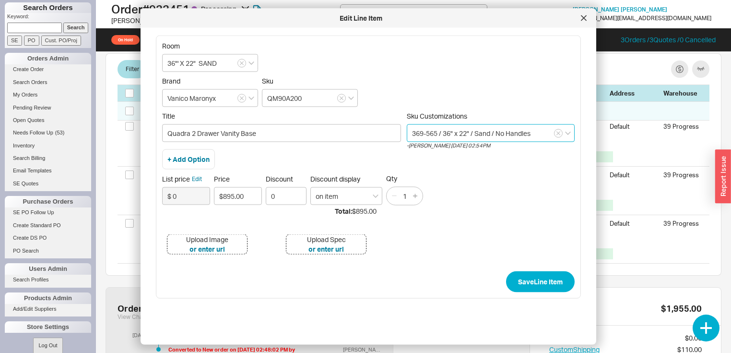
click at [434, 131] on input "369-565 / 36" x 22" / Sand / No Handles" at bounding box center [491, 133] width 168 height 18
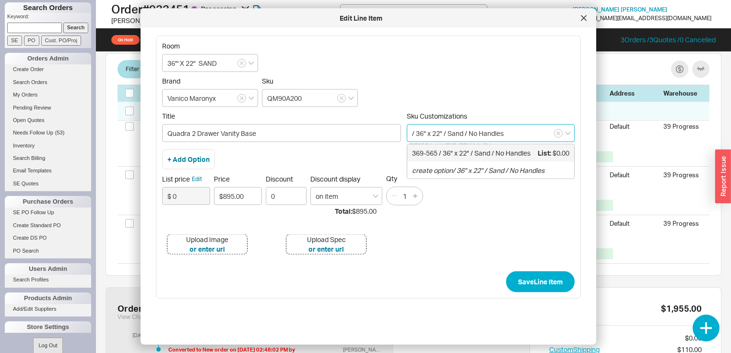
click at [409, 134] on input "/ 36" x 22" / Sand / No Handles" at bounding box center [491, 133] width 168 height 18
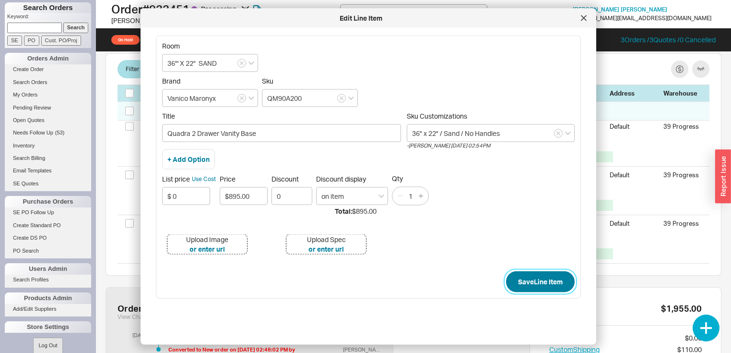
click at [533, 283] on button "Save Line Item" at bounding box center [540, 281] width 69 height 21
type input "36" x 22" / Sand / No Handles"
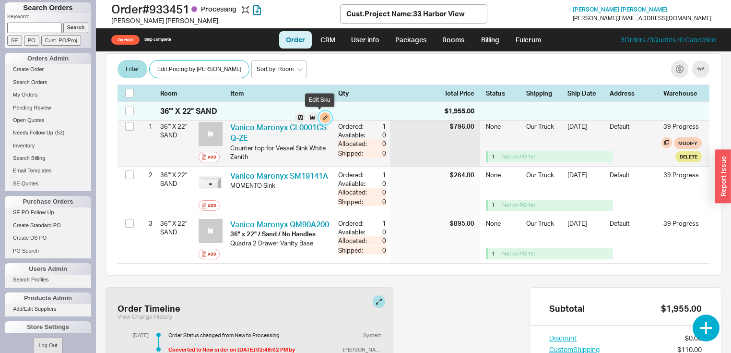
click at [320, 113] on button "button" at bounding box center [325, 117] width 11 height 11
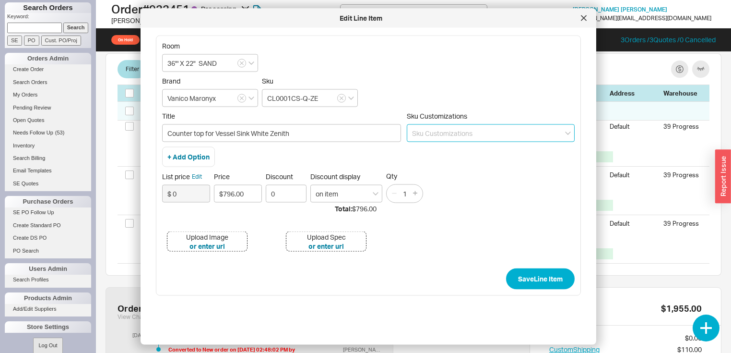
click at [472, 132] on input at bounding box center [491, 133] width 168 height 18
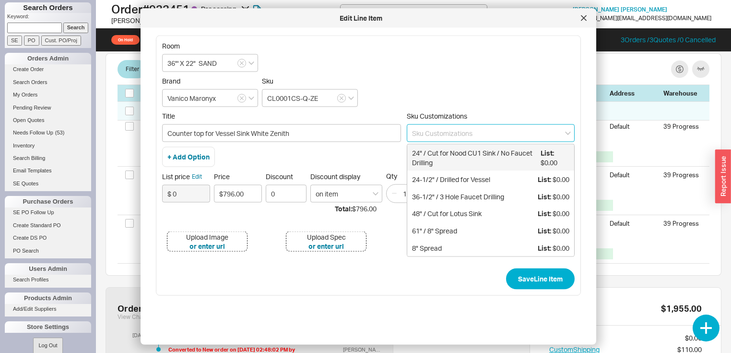
paste input "36-1/2" / 3 Hole Faucet Drilling"
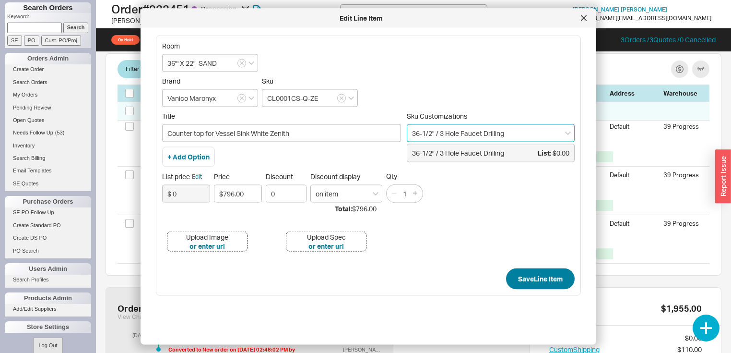
type input "36-1/2" / 3 Hole Faucet Drilling"
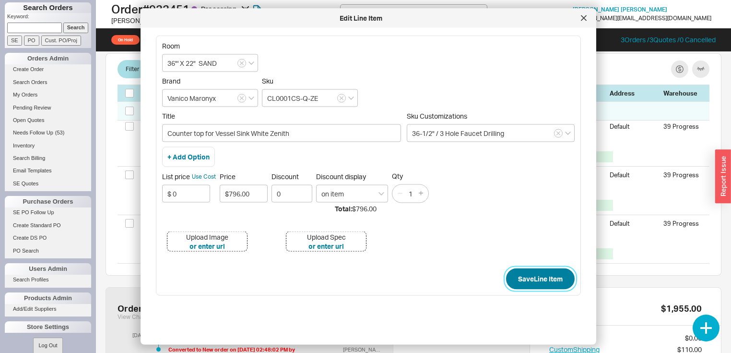
click at [534, 279] on button "Save Line Item" at bounding box center [540, 278] width 69 height 21
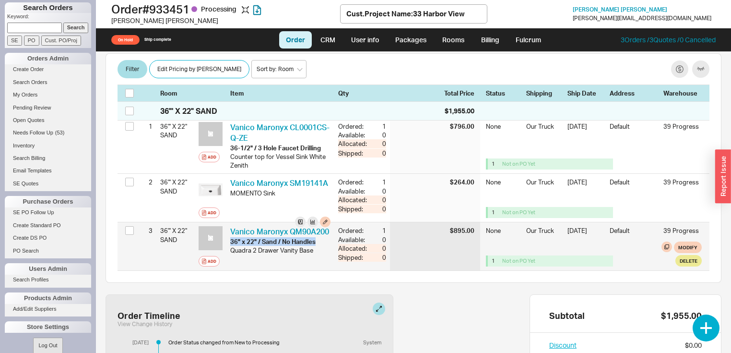
drag, startPoint x: 317, startPoint y: 249, endPoint x: 249, endPoint y: 249, distance: 67.6
click at [233, 246] on div "36" x 22" / Sand / No Handles" at bounding box center [280, 241] width 100 height 9
copy div "6" x 22" / Sand / No Handles"
click at [318, 246] on div "36" x 22" / Sand / No Handles" at bounding box center [280, 241] width 100 height 9
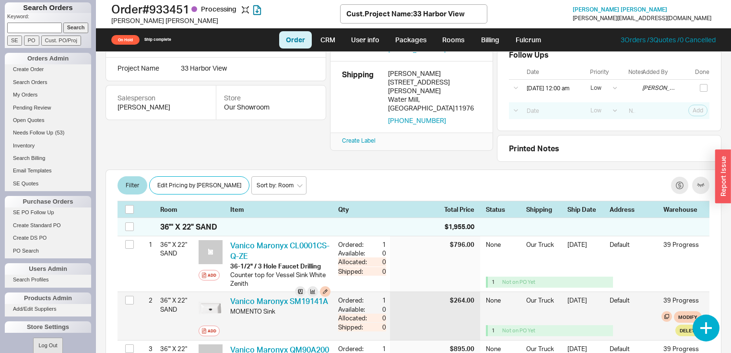
scroll to position [192, 0]
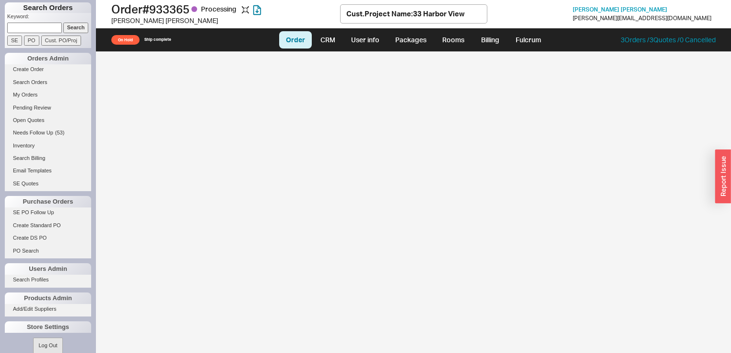
select select "LOW"
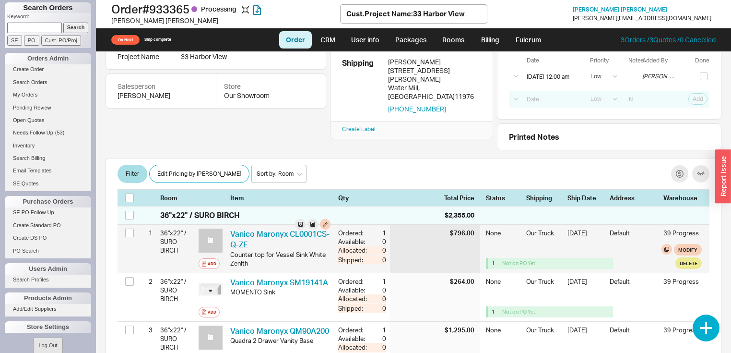
scroll to position [115, 0]
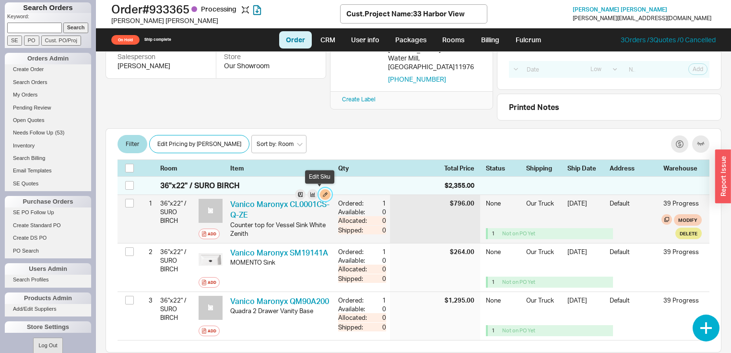
click at [320, 191] on button "button" at bounding box center [325, 194] width 11 height 11
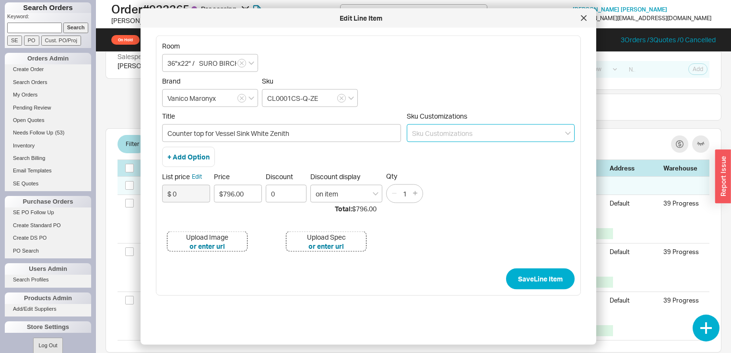
click at [473, 132] on input at bounding box center [491, 133] width 168 height 18
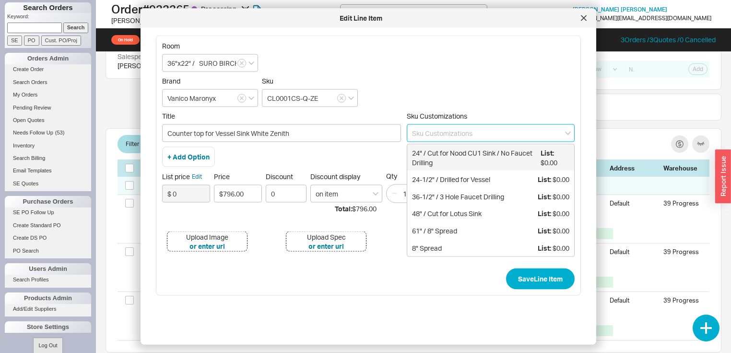
paste input "36-1/2" / 3 Hole Faucet Drilling"
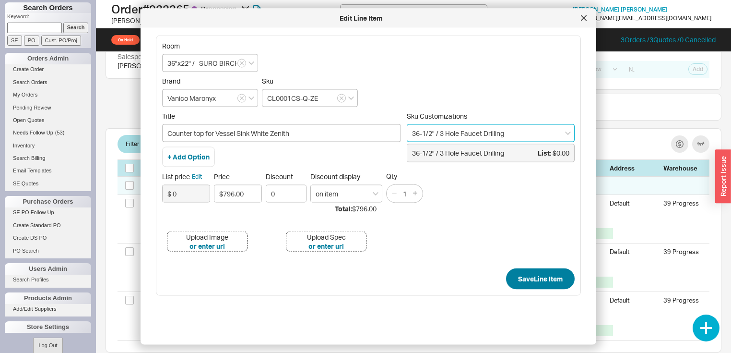
type input "36-1/2" / 3 Hole Faucet Drilling"
click at [537, 278] on button "Save Line Item" at bounding box center [540, 278] width 69 height 21
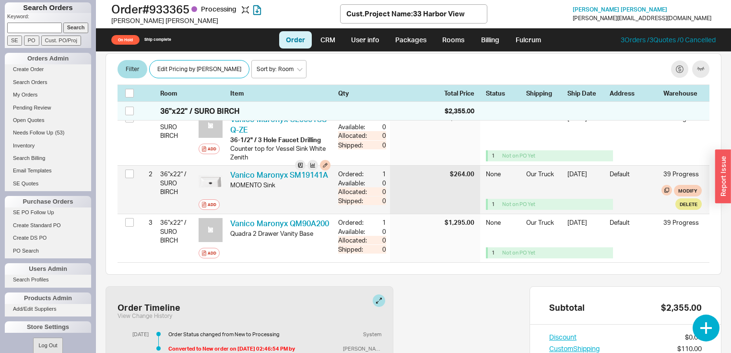
scroll to position [154, 0]
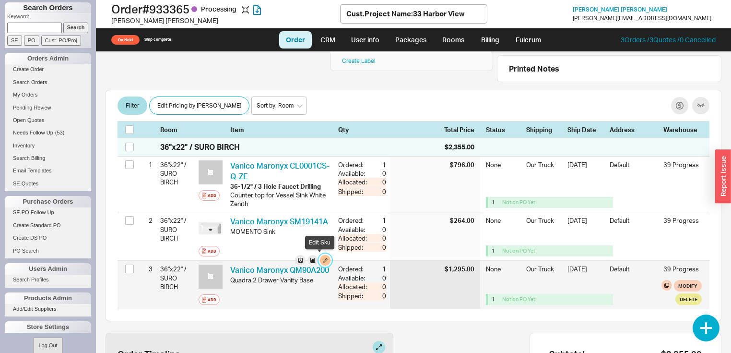
click at [320, 260] on button "button" at bounding box center [325, 260] width 11 height 11
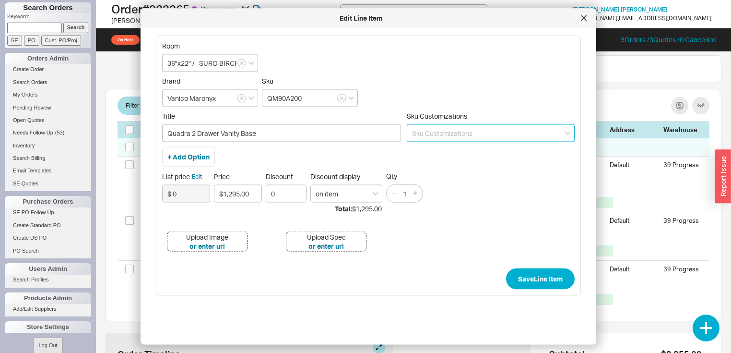
click at [472, 132] on input at bounding box center [491, 133] width 168 height 18
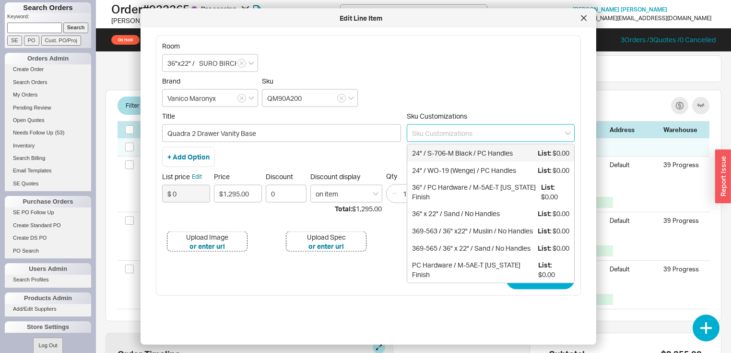
paste input "6" x 22" / Sand / No Handles"
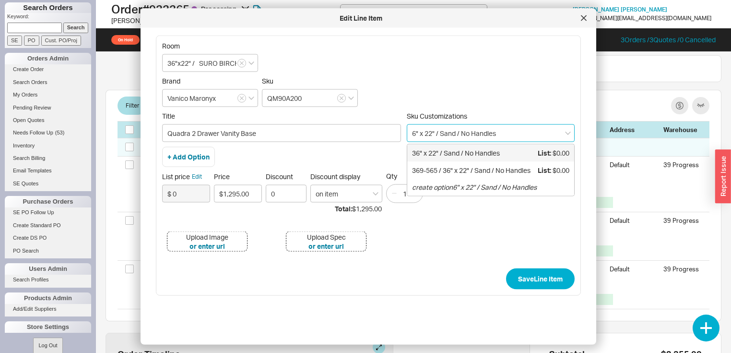
click at [450, 132] on input "6" x 22" / Sand / No Handles" at bounding box center [491, 133] width 168 height 18
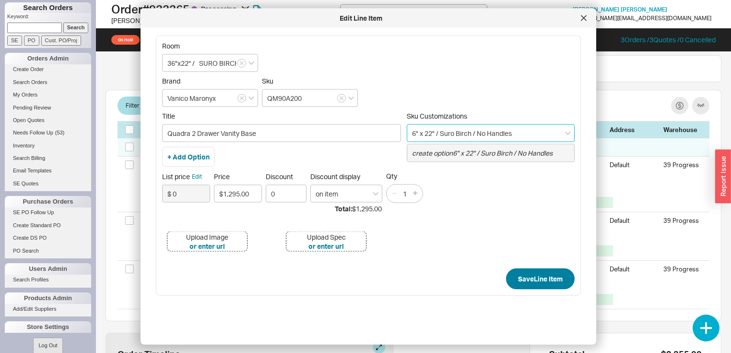
type input "6" x 22" / Suro Birch / No Handles"
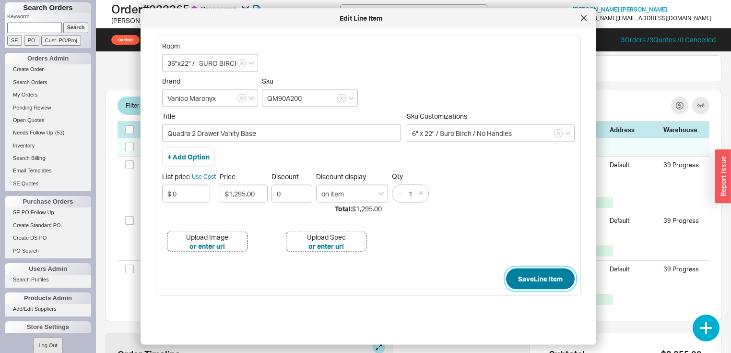
click at [528, 278] on button "Save Line Item" at bounding box center [540, 278] width 69 height 21
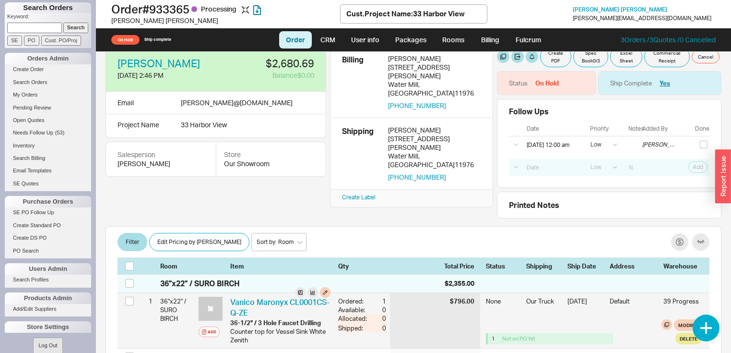
scroll to position [0, 0]
